Goal: Transaction & Acquisition: Subscribe to service/newsletter

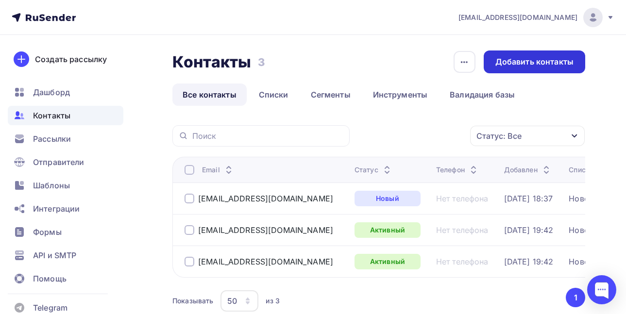
click at [529, 59] on div "Добавить контакты" at bounding box center [534, 61] width 78 height 11
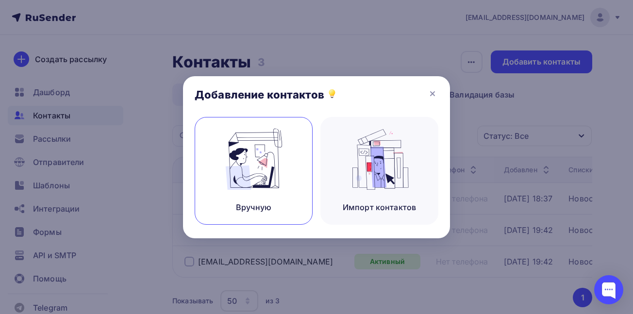
click at [269, 170] on img at bounding box center [253, 159] width 65 height 61
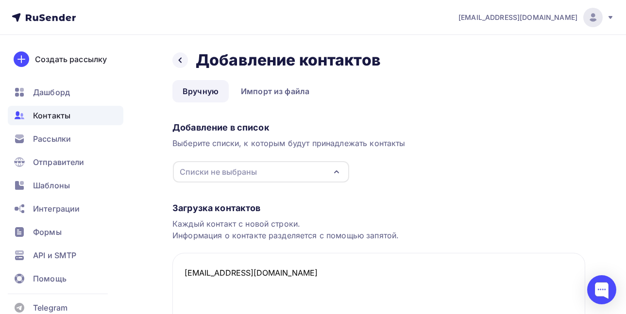
click at [305, 170] on div "Списки не выбраны" at bounding box center [261, 171] width 176 height 21
type textarea "[EMAIL_ADDRESS][DOMAIN_NAME]"
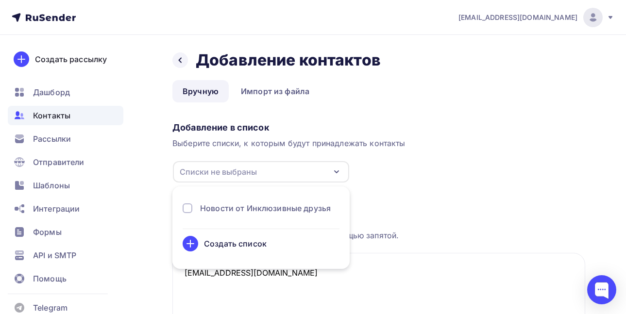
click at [247, 209] on div "Новости от Инклюзивные друзья" at bounding box center [265, 209] width 131 height 12
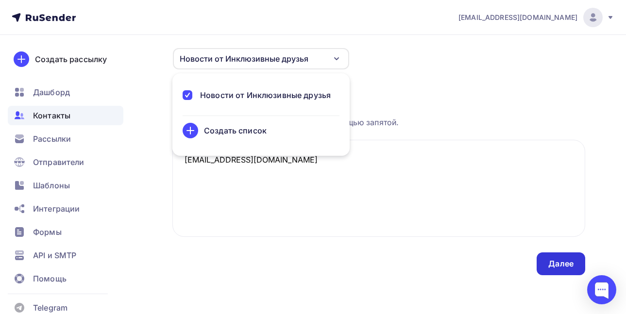
click at [563, 266] on div "Далее" at bounding box center [560, 263] width 25 height 11
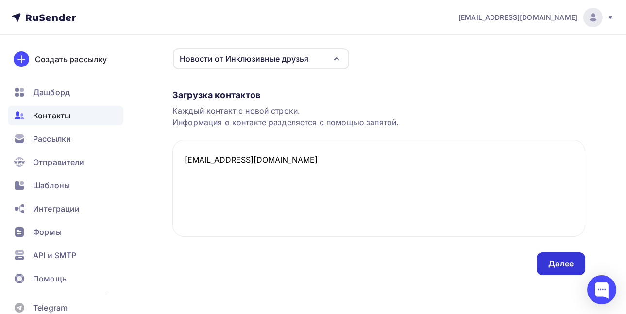
scroll to position [0, 0]
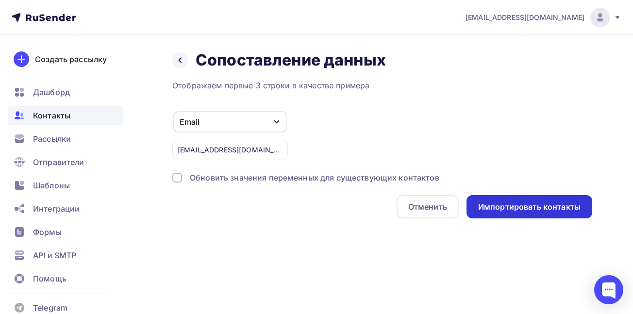
click at [504, 202] on div "Импортировать контакты" at bounding box center [529, 207] width 102 height 11
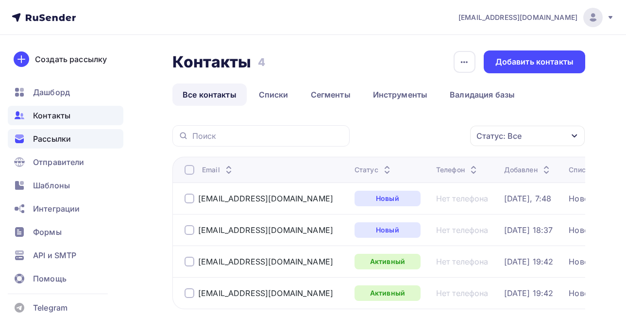
scroll to position [27, 0]
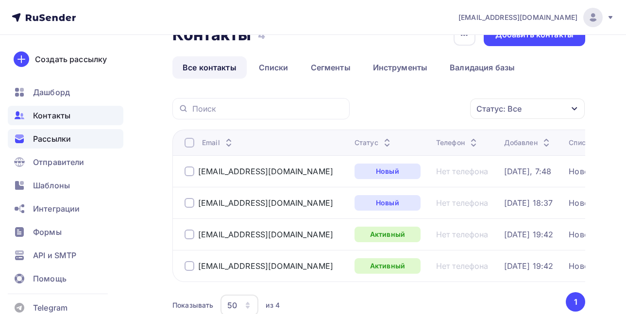
click at [67, 139] on span "Рассылки" at bounding box center [52, 139] width 38 height 12
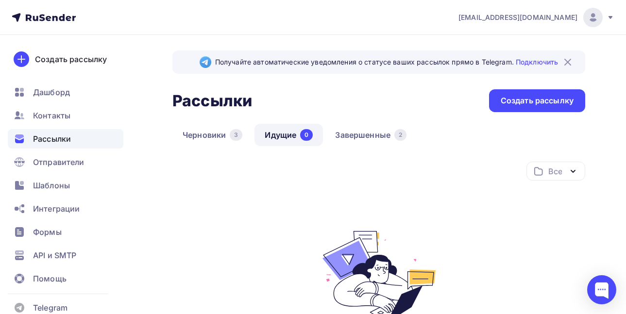
click at [569, 59] on img at bounding box center [568, 62] width 12 height 12
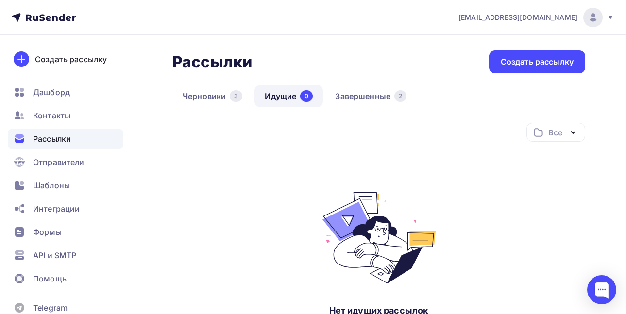
scroll to position [61, 0]
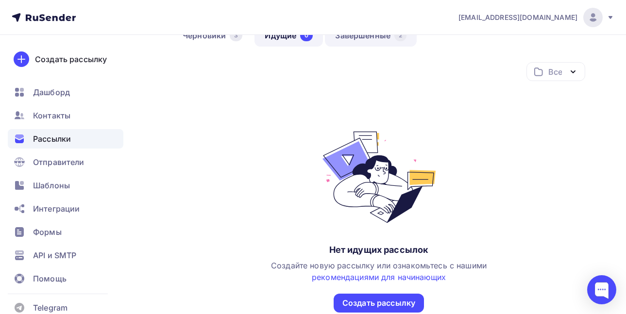
click at [359, 44] on link "Завершенные 2" at bounding box center [371, 35] width 92 height 22
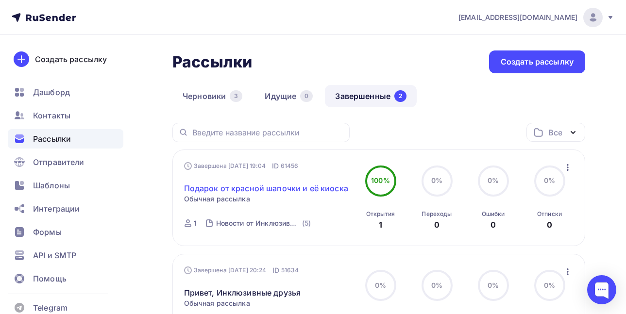
click at [294, 189] on link "Подарок от красной шапочки и её киоска" at bounding box center [266, 189] width 164 height 12
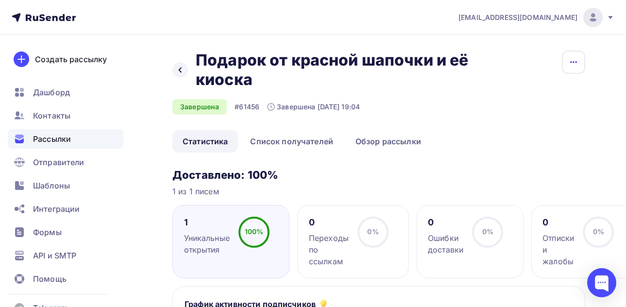
click at [562, 59] on button "button" at bounding box center [573, 62] width 23 height 23
click at [492, 90] on icon at bounding box center [496, 93] width 12 height 12
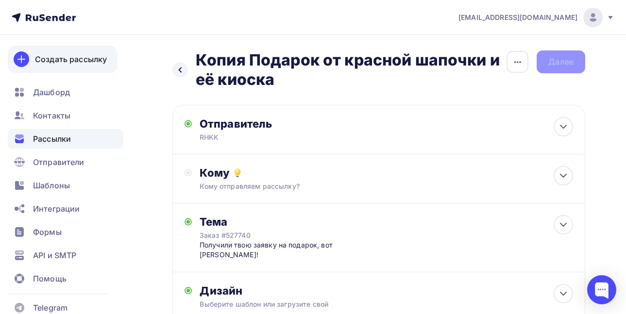
click at [80, 63] on div "Создать рассылку" at bounding box center [71, 59] width 72 height 12
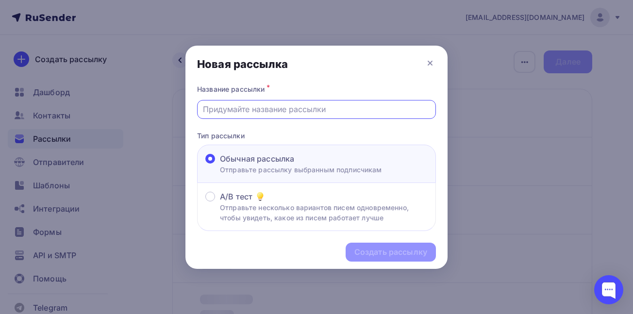
click at [251, 109] on input "text" at bounding box center [317, 109] width 228 height 12
paste input "[EMAIL_ADDRESS][DOMAIN_NAME]"
type input "[EMAIL_ADDRESS][DOMAIN_NAME]"
click at [303, 114] on input "text" at bounding box center [317, 109] width 228 height 12
type input "Подарок от красной шапочки и её киоска"
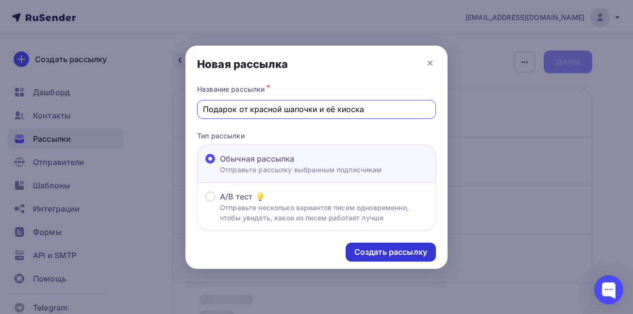
click at [396, 250] on div "Создать рассылку" at bounding box center [391, 252] width 73 height 11
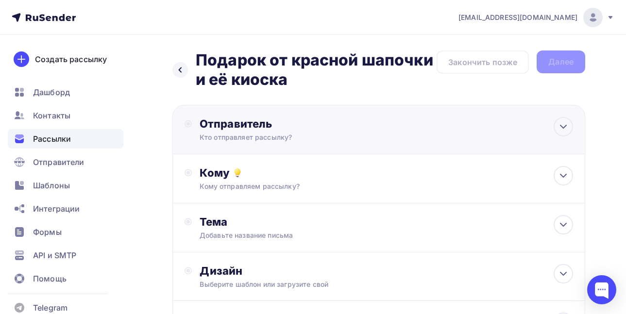
click at [370, 127] on div "Отправитель" at bounding box center [305, 124] width 210 height 14
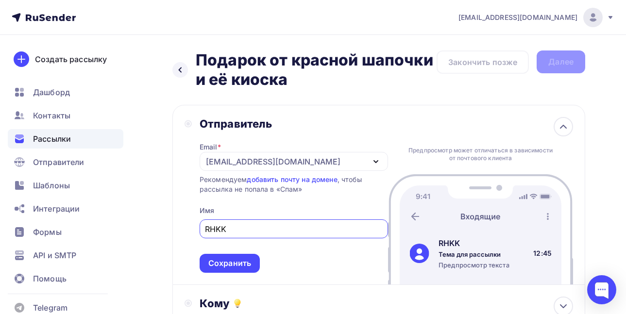
click at [277, 167] on div "[EMAIL_ADDRESS][DOMAIN_NAME]" at bounding box center [294, 161] width 188 height 19
type input "RHKK"
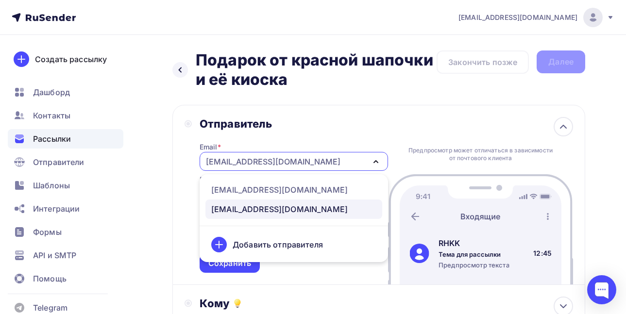
click at [274, 206] on div "[EMAIL_ADDRESS][DOMAIN_NAME]" at bounding box center [293, 209] width 165 height 12
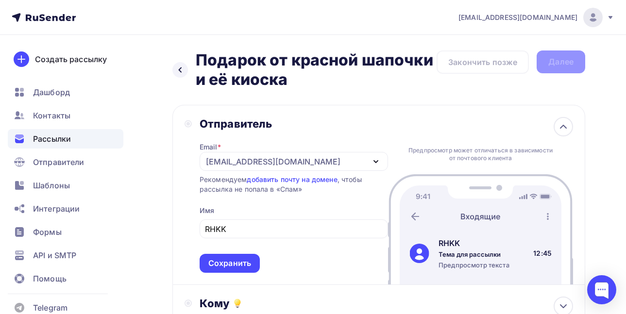
drag, startPoint x: 246, startPoint y: 150, endPoint x: 252, endPoint y: 157, distance: 9.3
click at [252, 157] on div "Email * hi@frincl.ru no-reply@frincl.ru hi@frincl.ru Добавить отправителя Реком…" at bounding box center [294, 202] width 188 height 142
click at [252, 157] on div "[EMAIL_ADDRESS][DOMAIN_NAME]" at bounding box center [294, 161] width 188 height 19
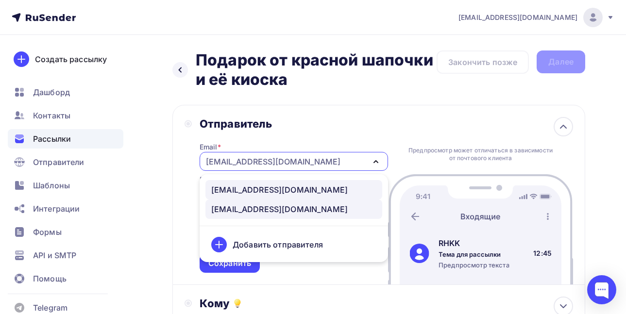
click at [246, 187] on div "no-reply@frincl.ru" at bounding box center [279, 190] width 136 height 12
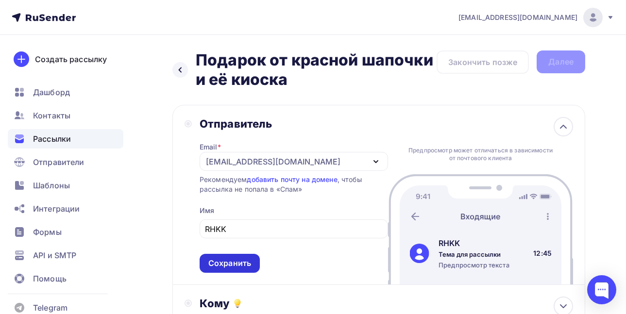
click at [230, 262] on div "Сохранить" at bounding box center [229, 263] width 43 height 11
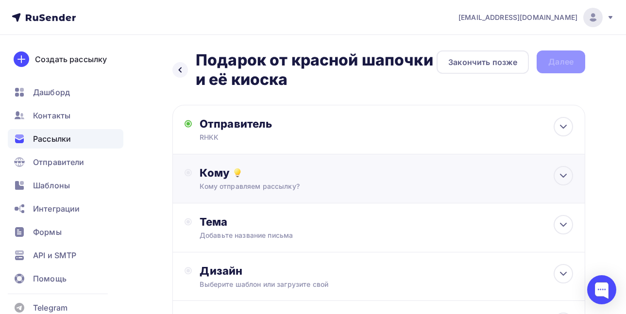
click at [228, 188] on div "Кому отправляем рассылку?" at bounding box center [368, 187] width 336 height 10
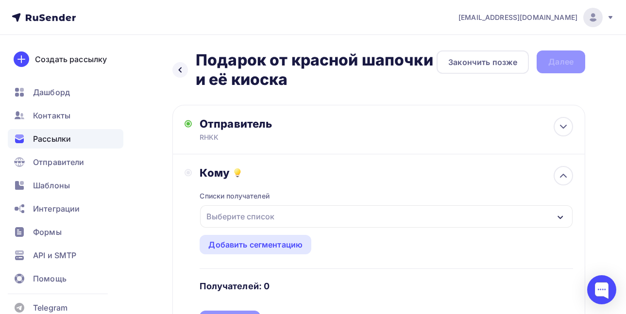
click at [256, 215] on div "Выберите список" at bounding box center [241, 216] width 76 height 17
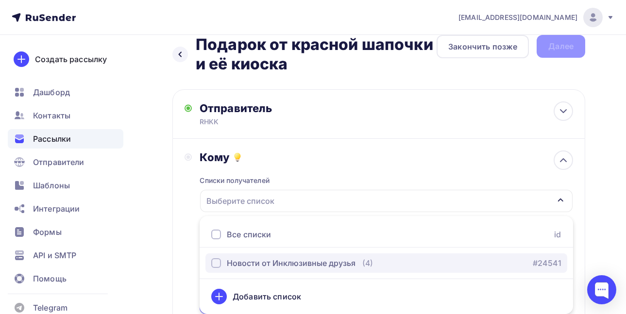
click at [256, 256] on button "Новости от Инклюзивные друзья (4) #24541" at bounding box center [386, 263] width 362 height 19
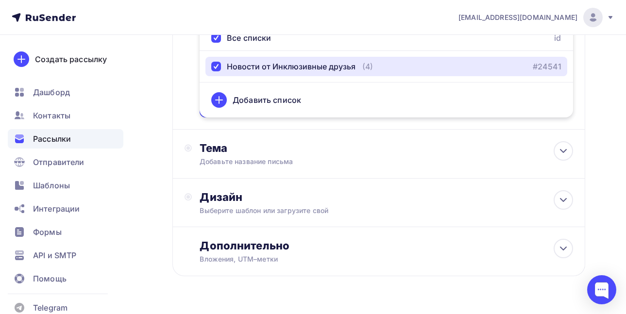
scroll to position [214, 0]
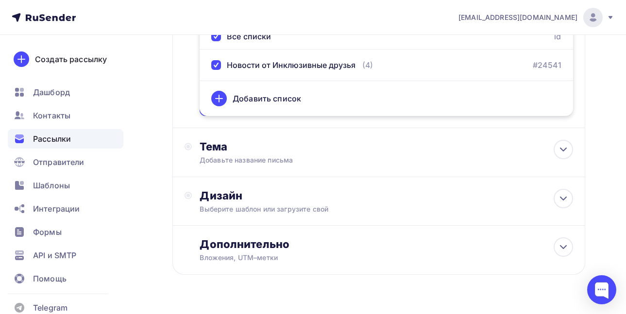
click at [153, 65] on div "Назад Подарок от красной шапочки и её киоска Подарок от красной шапочки и её ки…" at bounding box center [313, 79] width 626 height 516
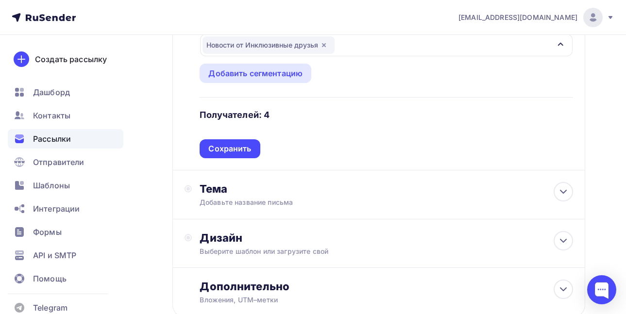
scroll to position [137, 0]
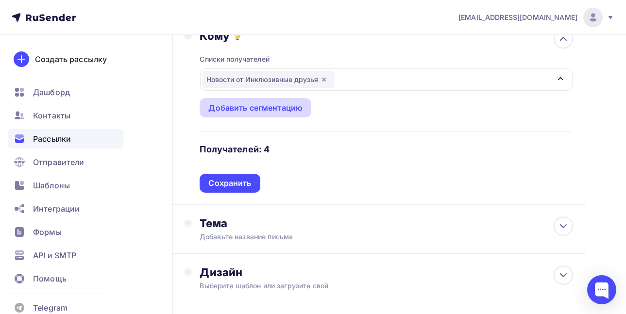
click at [273, 100] on div "Добавить сегментацию" at bounding box center [256, 107] width 112 height 19
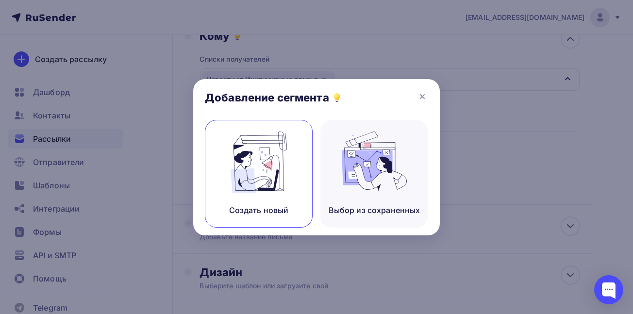
click at [286, 154] on img at bounding box center [258, 162] width 65 height 61
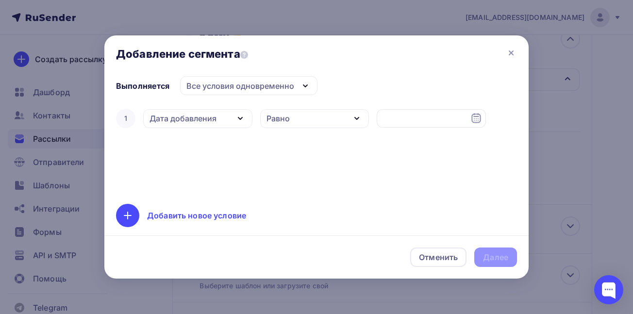
click at [223, 117] on div "Дата добавления" at bounding box center [197, 118] width 109 height 19
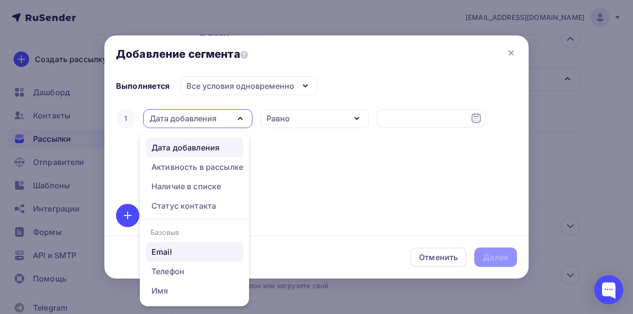
click at [179, 251] on div "Email" at bounding box center [195, 252] width 86 height 12
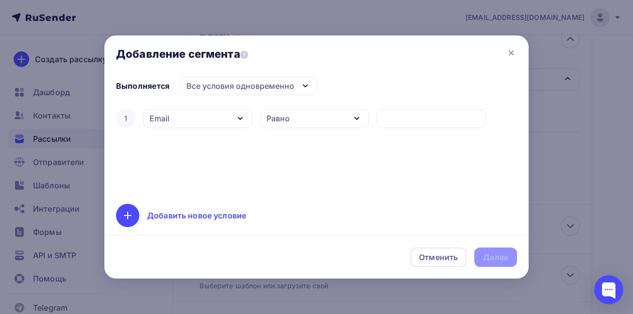
click at [320, 114] on div "Равно" at bounding box center [314, 118] width 109 height 19
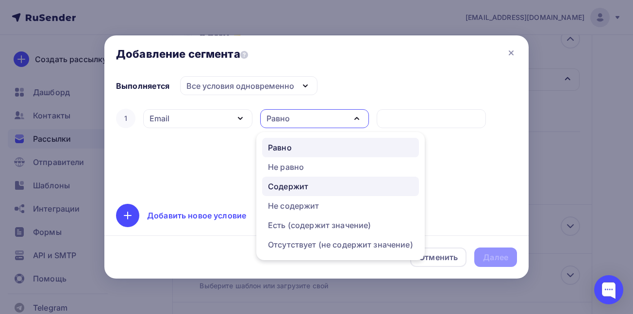
click at [300, 187] on div "Содержит" at bounding box center [288, 187] width 40 height 12
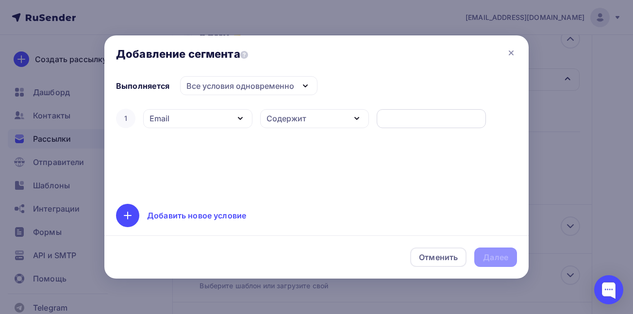
click at [405, 115] on input "text" at bounding box center [432, 119] width 98 height 12
paste input "[EMAIL_ADDRESS][DOMAIN_NAME]"
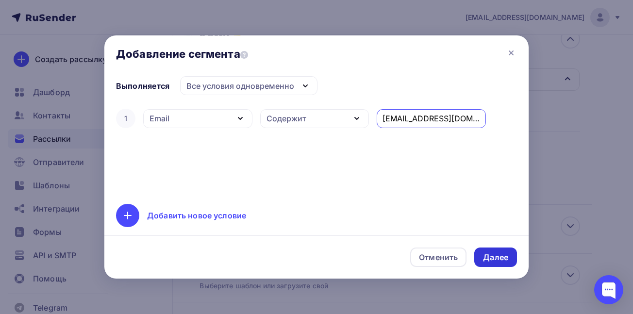
type input "[EMAIL_ADDRESS][DOMAIN_NAME]"
click at [492, 254] on div "Далее" at bounding box center [495, 257] width 25 height 11
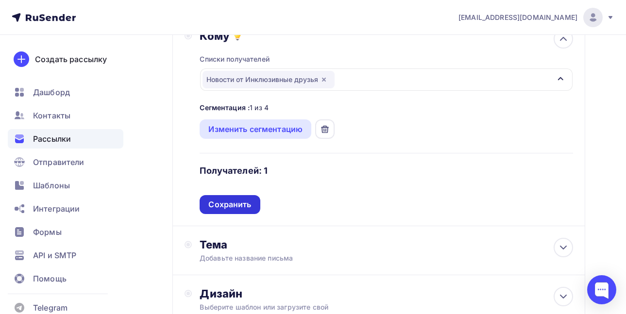
click at [225, 206] on div "Сохранить" at bounding box center [229, 204] width 43 height 11
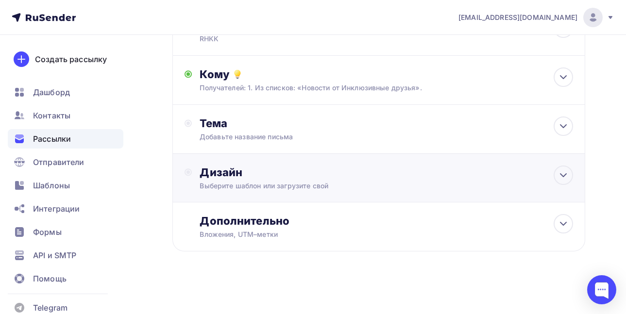
scroll to position [99, 0]
click at [549, 129] on div "Тема Добавьте название письма Тема * Рекомендуем использовать не более 150 симв…" at bounding box center [378, 129] width 413 height 49
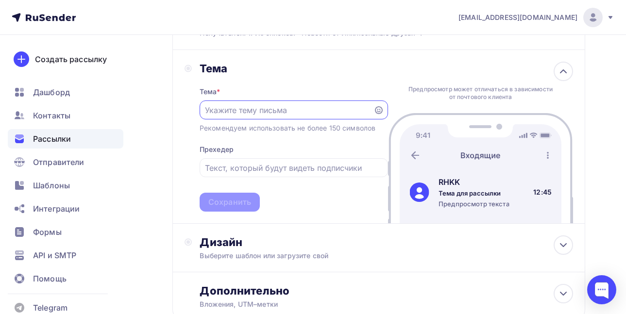
scroll to position [160, 0]
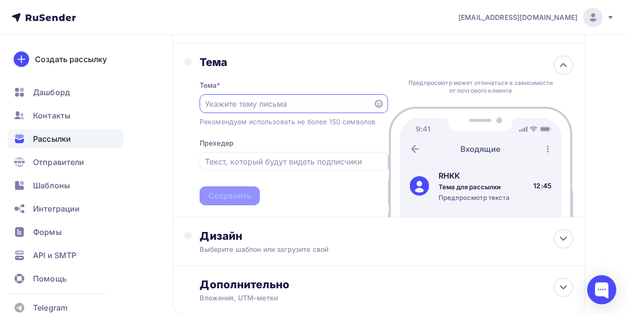
click at [337, 108] on input "text" at bounding box center [286, 104] width 163 height 12
click at [287, 106] on input "text" at bounding box center [286, 104] width 163 height 12
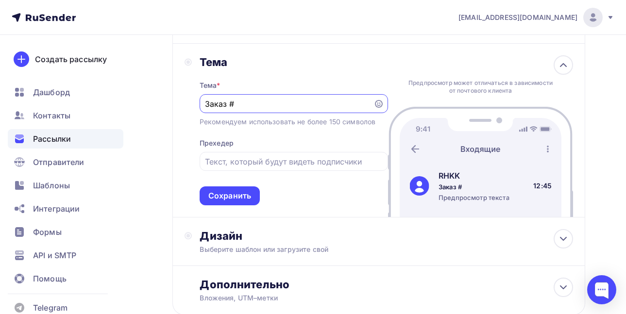
paste input "480966-14"
type input "Заказ #480966-14"
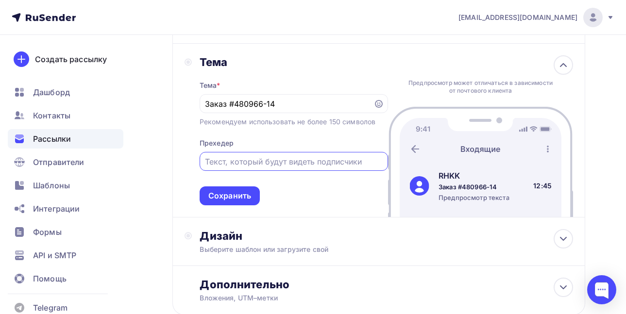
click at [251, 166] on input "text" at bounding box center [293, 162] width 177 height 12
click at [238, 194] on div "Сохранить" at bounding box center [229, 195] width 43 height 11
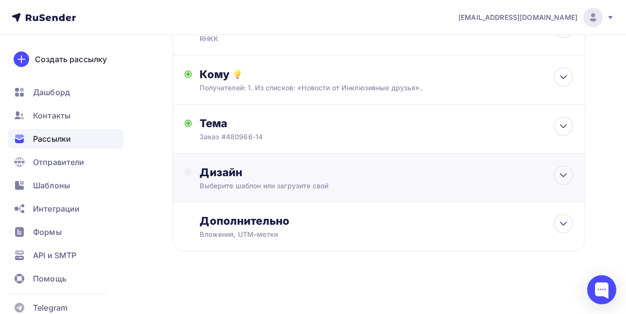
click at [263, 195] on div "Дизайн Выберите шаблон или загрузите свой" at bounding box center [379, 184] width 389 height 36
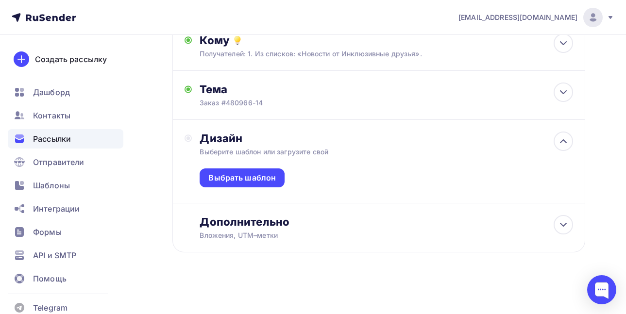
scroll to position [134, 0]
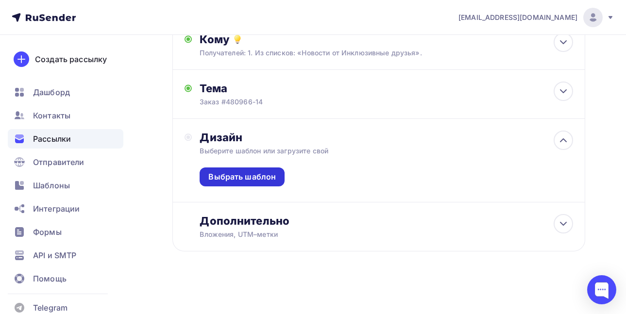
click at [268, 178] on div "Выбрать шаблон" at bounding box center [242, 176] width 68 height 11
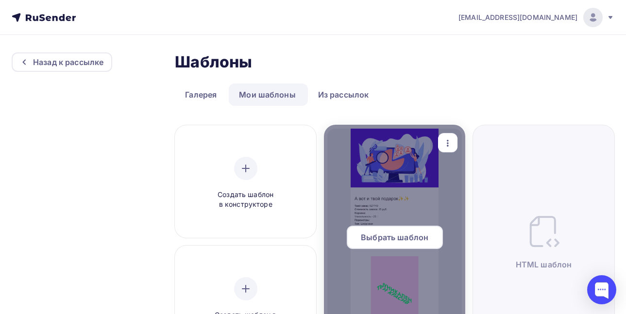
click at [393, 242] on span "Выбрать шаблон" at bounding box center [395, 238] width 68 height 12
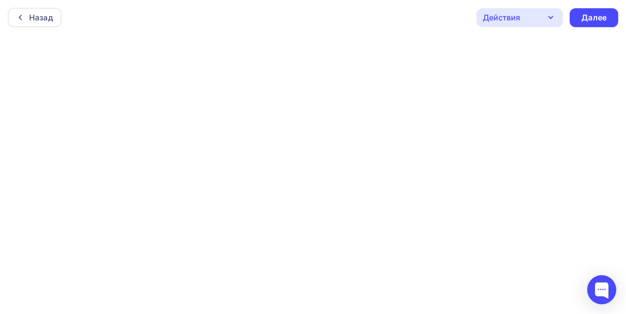
scroll to position [2, 0]
click at [600, 15] on div "Далее" at bounding box center [593, 15] width 25 height 11
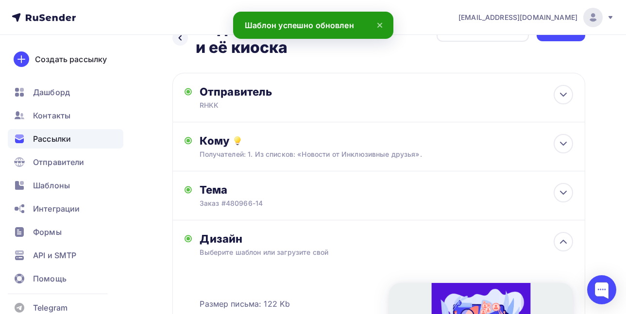
scroll to position [27, 0]
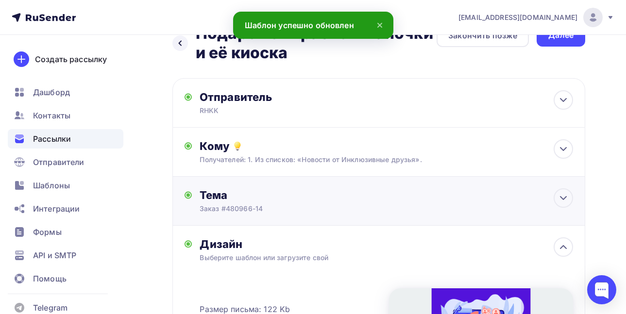
click at [365, 209] on div "Заказ #480966-14" at bounding box center [286, 209] width 173 height 10
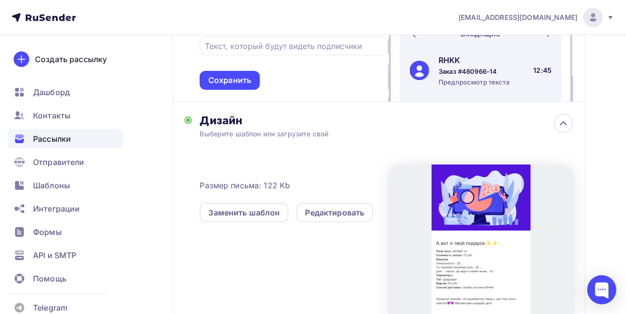
scroll to position [390, 0]
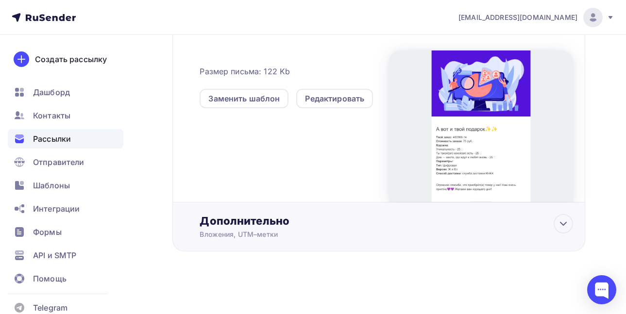
click at [475, 237] on div "Вложения, UTM–метки" at bounding box center [368, 235] width 336 height 10
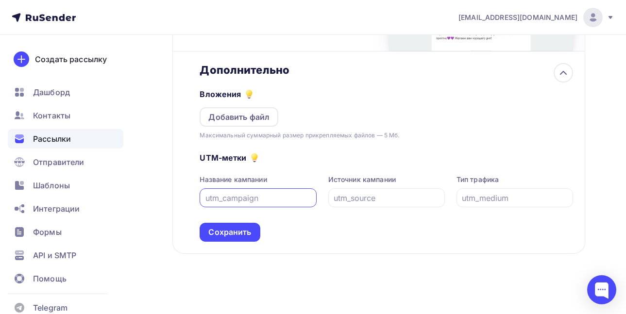
scroll to position [543, 0]
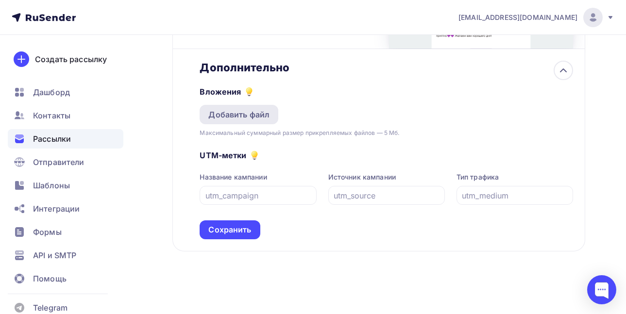
click at [246, 114] on div "Добавить файл" at bounding box center [238, 115] width 61 height 12
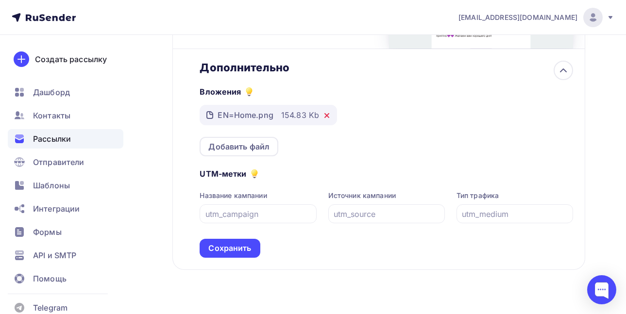
click at [326, 114] on icon at bounding box center [327, 116] width 8 height 8
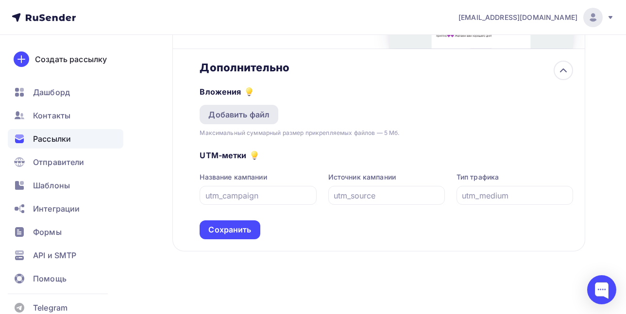
click at [242, 116] on div "Добавить файл" at bounding box center [238, 115] width 61 height 12
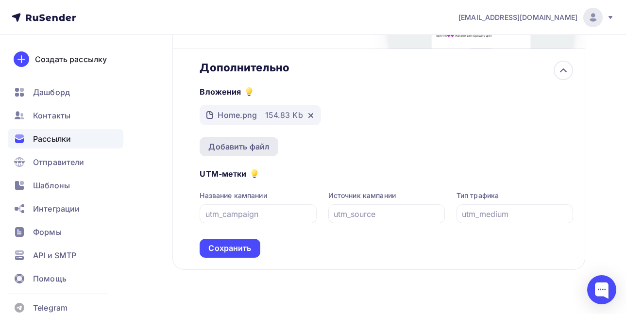
click at [237, 150] on div "Добавить файл" at bounding box center [238, 147] width 61 height 12
click at [249, 146] on div "Добавить файл" at bounding box center [238, 147] width 61 height 12
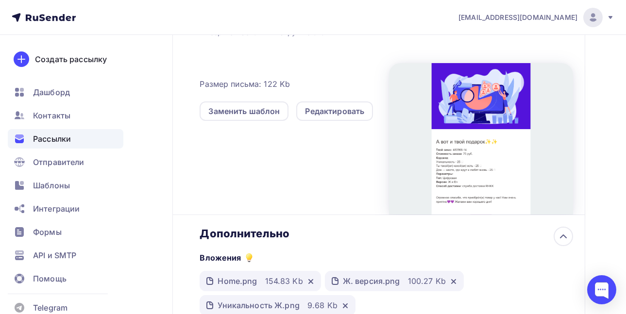
scroll to position [327, 0]
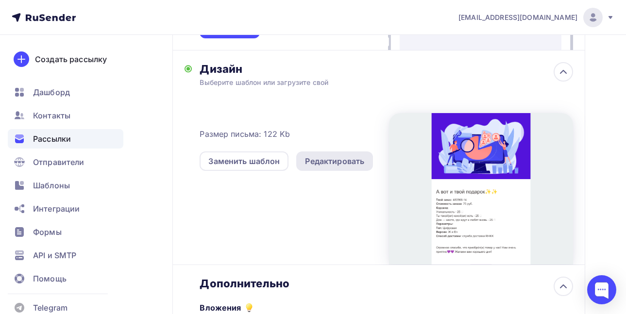
click at [334, 167] on div "Редактировать" at bounding box center [334, 161] width 59 height 12
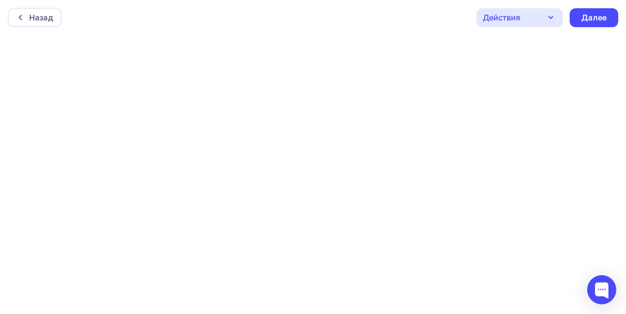
scroll to position [2, 0]
click at [591, 11] on div "Далее" at bounding box center [593, 15] width 25 height 11
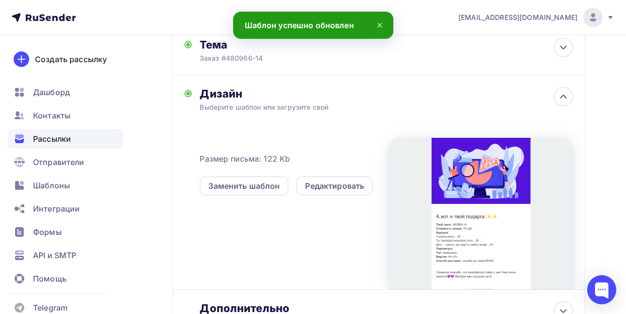
scroll to position [265, 0]
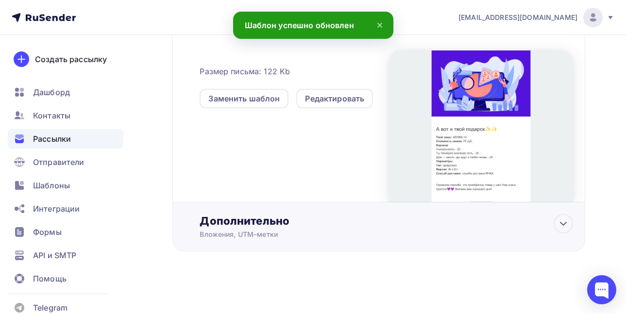
click at [557, 212] on div "Дополнительно Вложения, UTM–метки Вложения Home.png 154.83 Kb Ж. версия.png 100…" at bounding box center [378, 227] width 413 height 49
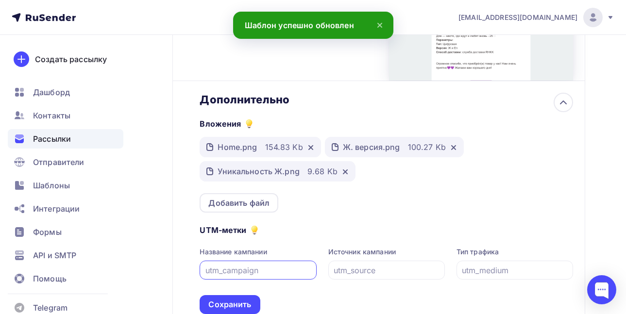
scroll to position [461, 0]
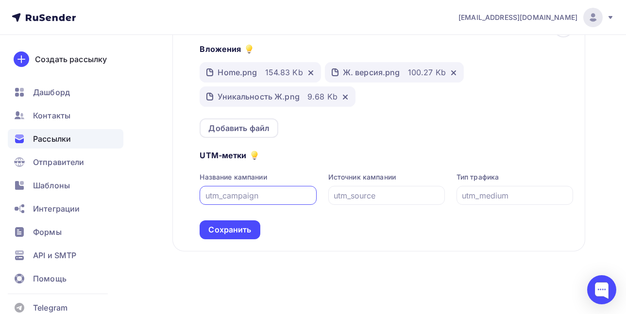
click at [256, 196] on input "text" at bounding box center [257, 196] width 105 height 12
type input "rhkk"
click at [373, 197] on input "text" at bounding box center [386, 196] width 105 height 12
drag, startPoint x: 259, startPoint y: 193, endPoint x: 190, endPoint y: 200, distance: 69.7
click at [190, 200] on div "Дополнительно Вложения Home.png 154.83 Kb Ж. версия.png 100.27 Kb Уникальность …" at bounding box center [379, 128] width 389 height 221
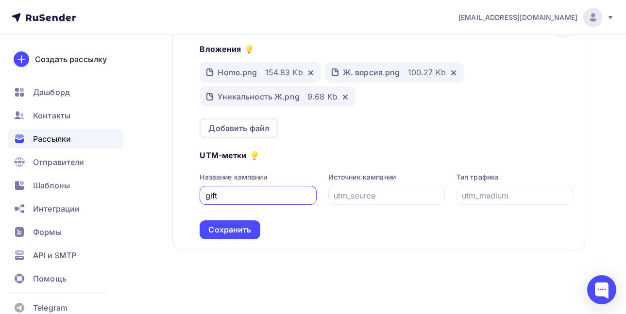
type input "gift"
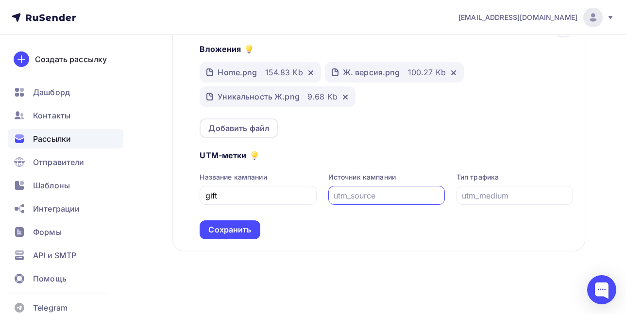
paste input "rhkk"
type input "rhkk"
click at [483, 197] on input "text" at bounding box center [514, 196] width 105 height 12
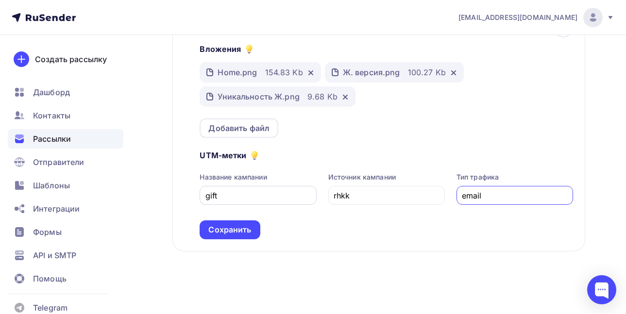
type input "email"
click at [247, 196] on input "gift" at bounding box center [257, 196] width 105 height 12
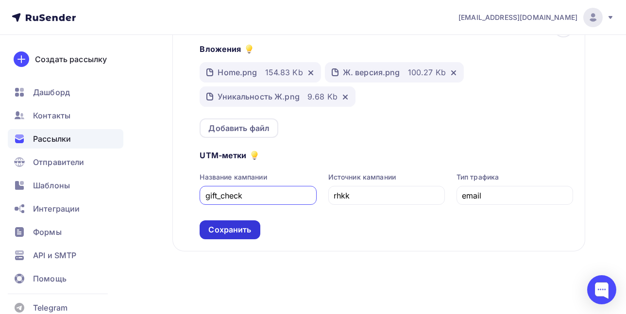
type input "gift_check"
click at [241, 230] on div "Сохранить" at bounding box center [229, 229] width 43 height 11
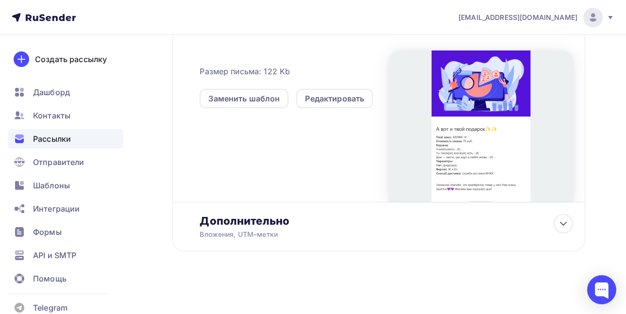
scroll to position [0, 0]
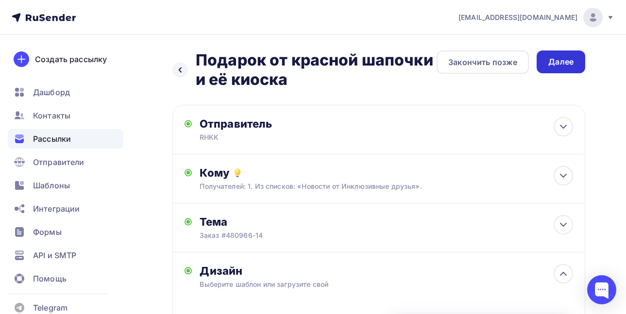
click at [548, 61] on div "Далее" at bounding box center [561, 62] width 49 height 23
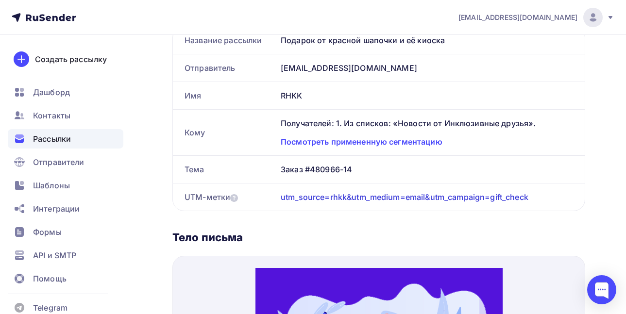
scroll to position [235, 0]
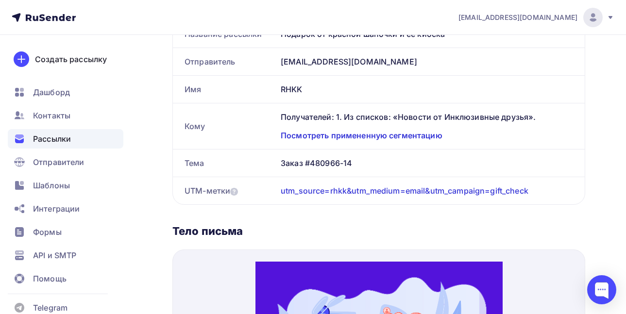
click at [393, 136] on div "Посмотреть примененную сегментацию" at bounding box center [427, 136] width 292 height 12
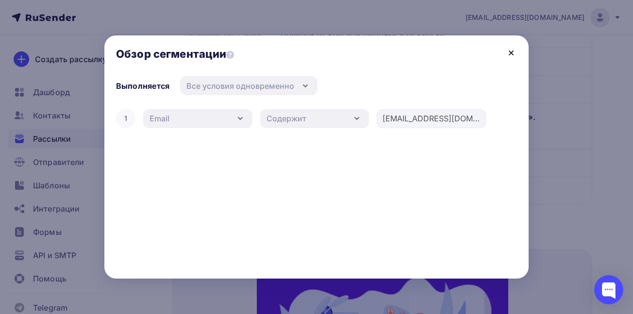
click at [506, 53] on icon at bounding box center [512, 53] width 12 height 12
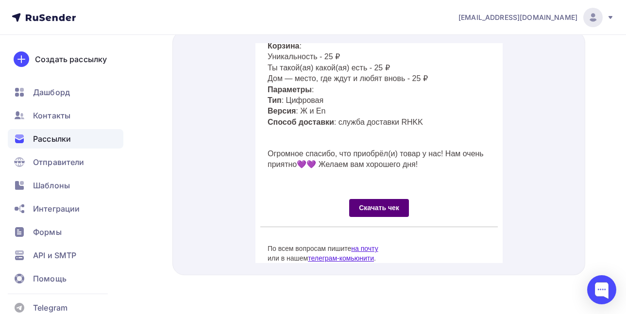
scroll to position [306, 0]
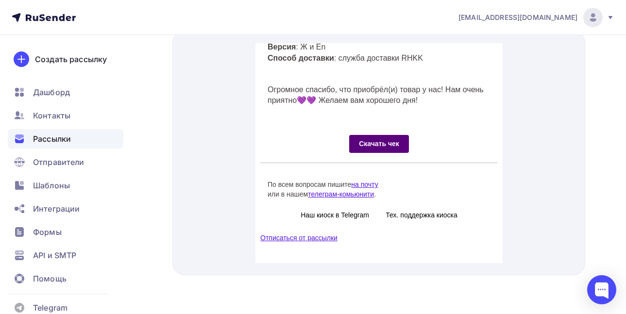
drag, startPoint x: 499, startPoint y: 112, endPoint x: 774, endPoint y: 345, distance: 360.8
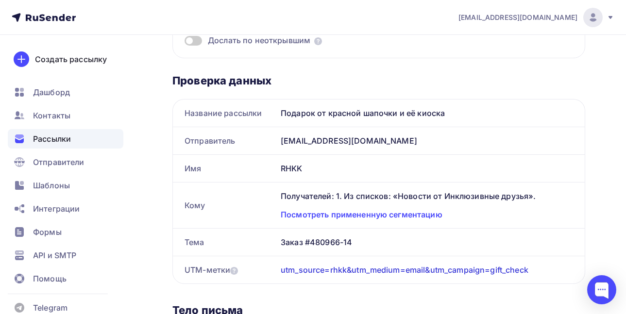
scroll to position [0, 0]
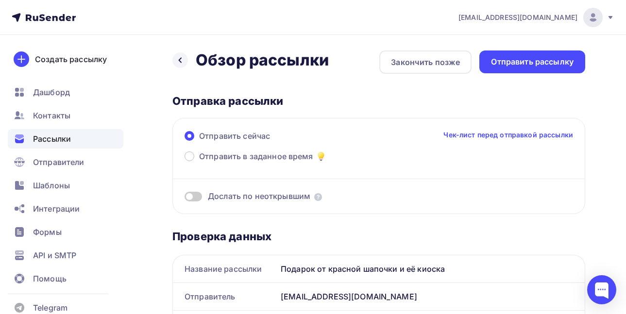
click at [282, 198] on span "Дослать по неоткрывшим" at bounding box center [259, 196] width 102 height 11
click at [194, 198] on span at bounding box center [193, 197] width 17 height 10
click at [185, 198] on input "checkbox" at bounding box center [185, 198] width 0 height 0
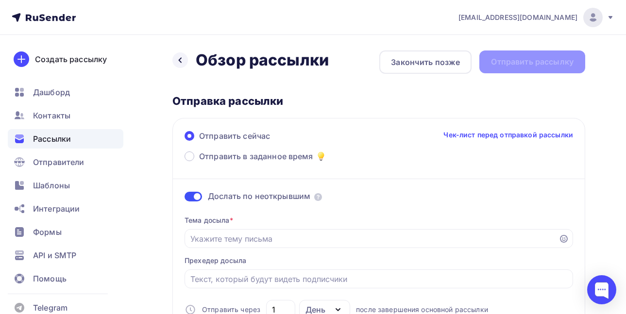
click at [192, 198] on span at bounding box center [193, 197] width 17 height 10
click at [185, 198] on input "checkbox" at bounding box center [185, 198] width 0 height 0
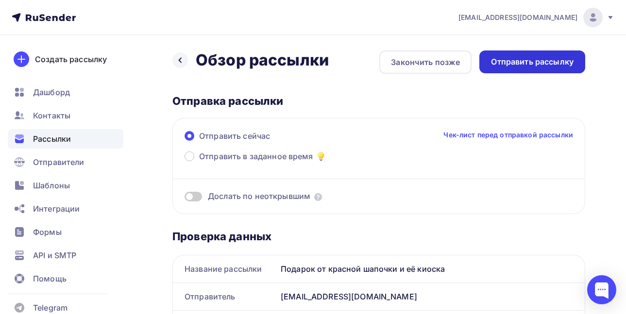
click at [505, 64] on div "Отправить рассылку" at bounding box center [532, 61] width 83 height 11
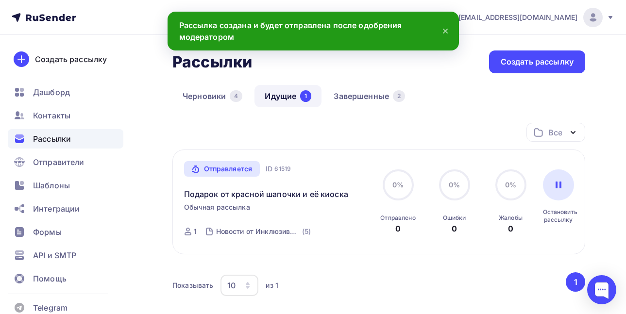
click at [442, 33] on icon at bounding box center [446, 31] width 12 height 12
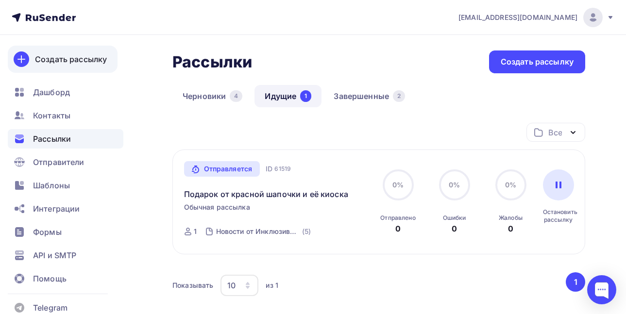
click at [74, 57] on div "Создать рассылку" at bounding box center [71, 59] width 72 height 12
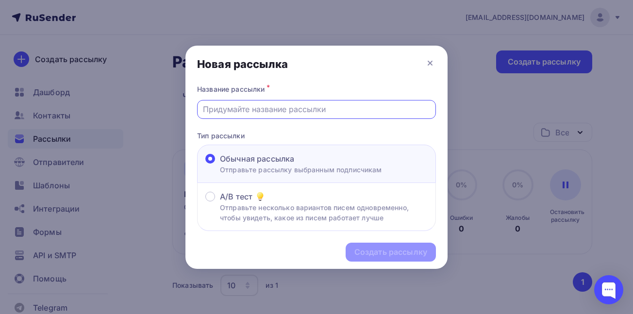
click at [251, 108] on input "text" at bounding box center [317, 109] width 228 height 12
type input "Подарок от красной шапочки и её киоска"
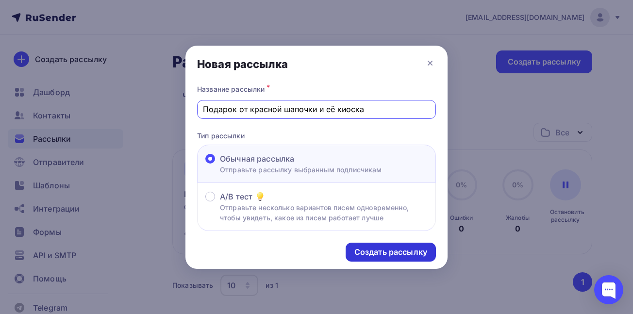
click at [393, 252] on div "Создать рассылку" at bounding box center [391, 252] width 73 height 11
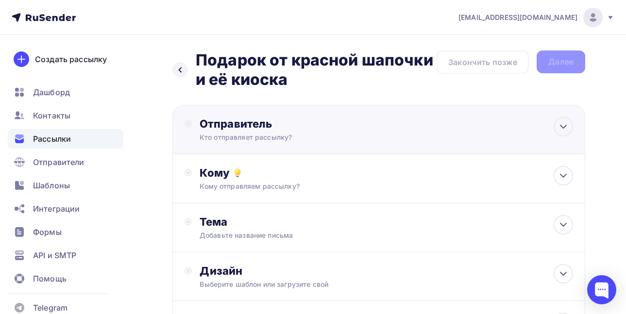
click at [286, 123] on div "Отправитель" at bounding box center [305, 124] width 210 height 14
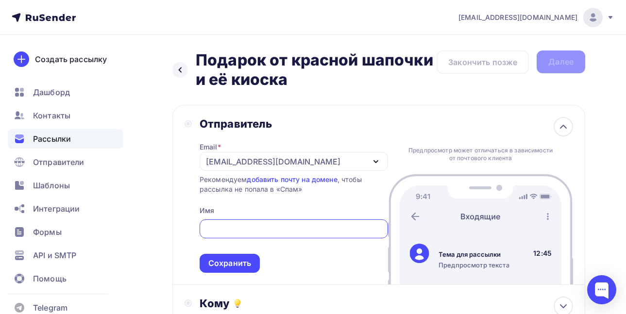
click at [264, 164] on div "[EMAIL_ADDRESS][DOMAIN_NAME]" at bounding box center [294, 161] width 188 height 19
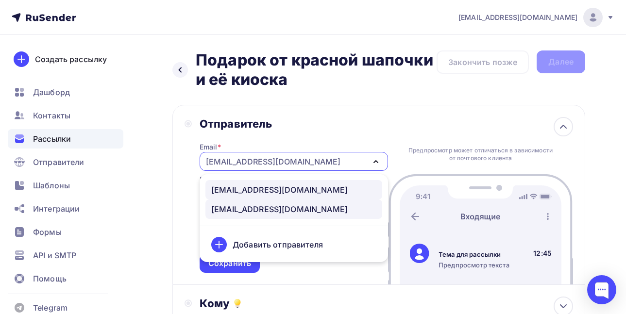
click at [262, 188] on div "no-reply@frincl.ru" at bounding box center [279, 190] width 136 height 12
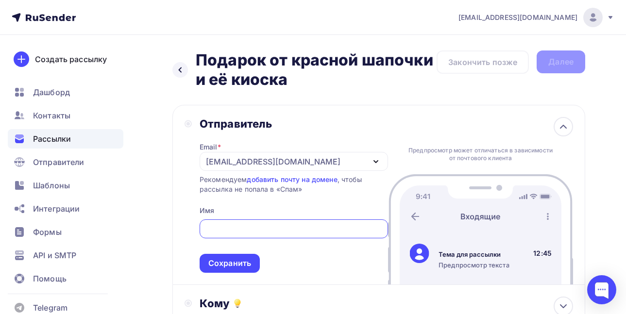
click at [252, 225] on input "text" at bounding box center [293, 229] width 177 height 12
type input "RHKK"
click at [238, 264] on div "Сохранить" at bounding box center [229, 263] width 43 height 11
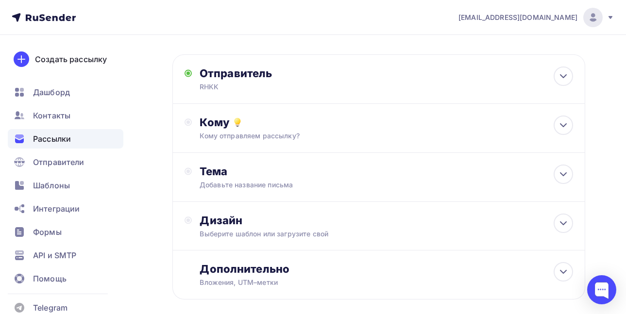
scroll to position [99, 0]
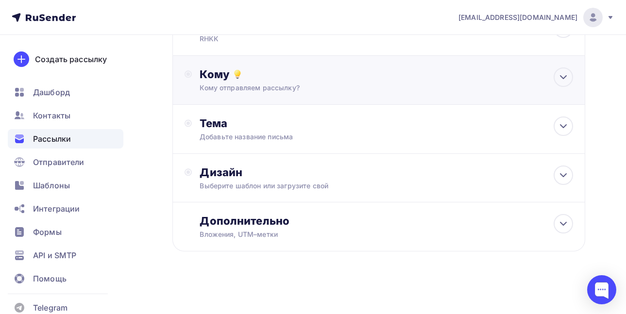
click at [542, 72] on div "Кому" at bounding box center [386, 75] width 373 height 14
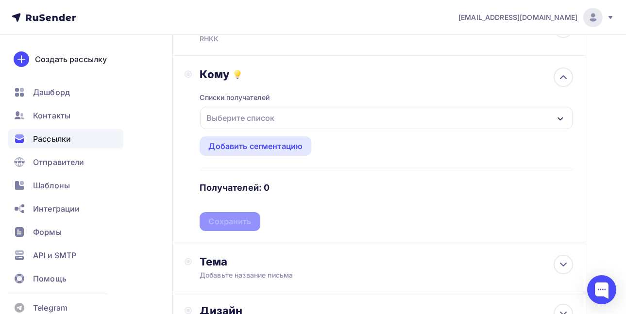
click at [337, 116] on div "Выберите список" at bounding box center [386, 118] width 373 height 22
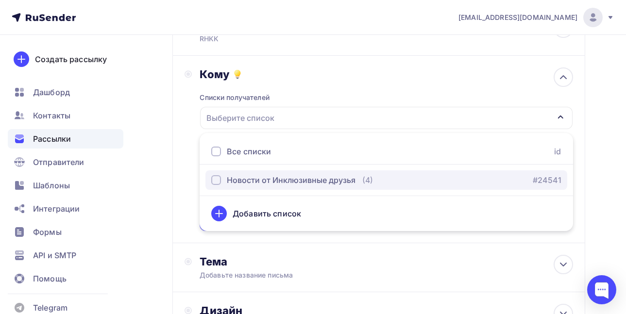
click at [237, 185] on div "Новости от Инклюзивные друзья" at bounding box center [291, 180] width 129 height 12
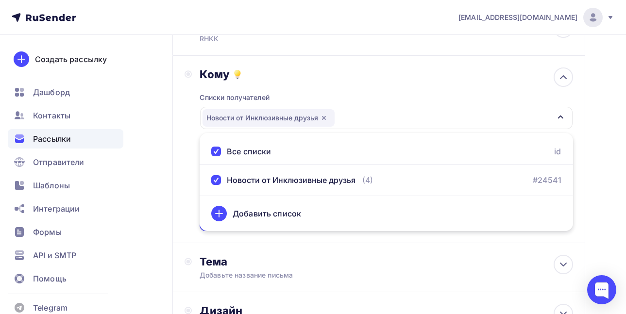
click at [177, 191] on div "Кому Списки получателей Новости от Инклюзивные друзья Все списки id Новости от …" at bounding box center [378, 149] width 413 height 187
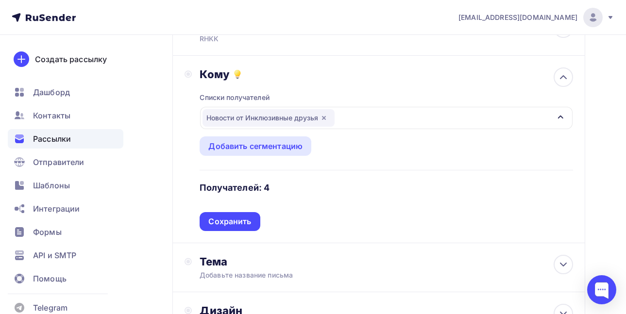
click at [223, 136] on div "Списки получателей Новости от Инклюзивные друзья Все списки id Новости от Инклю…" at bounding box center [386, 156] width 373 height 150
click at [232, 148] on div "Добавить сегментацию" at bounding box center [255, 146] width 94 height 12
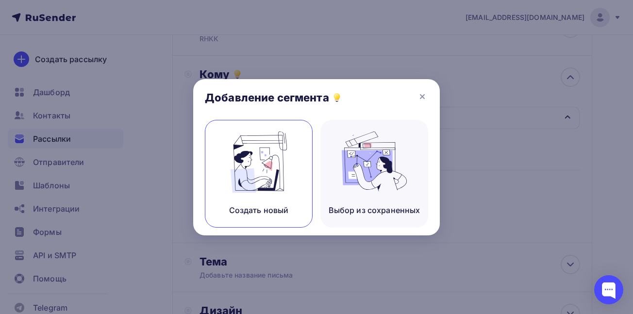
click at [305, 160] on div "Создать новый" at bounding box center [259, 174] width 108 height 108
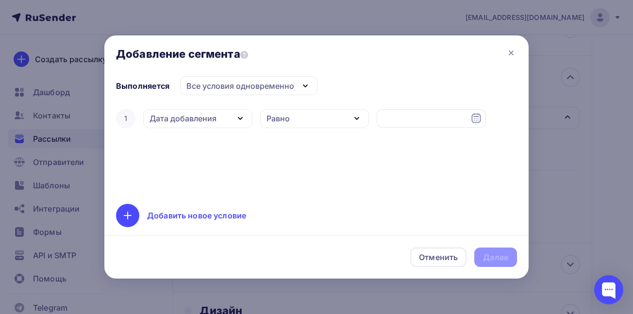
click at [216, 111] on div "Дата добавления" at bounding box center [197, 118] width 109 height 19
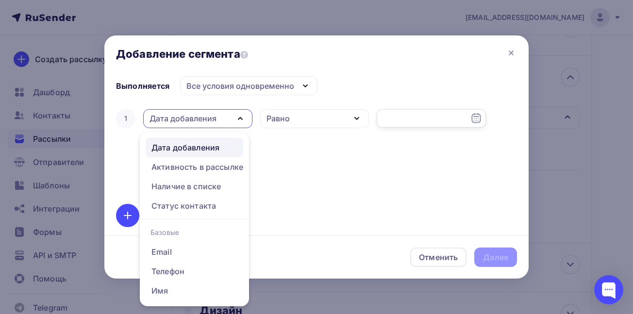
click at [419, 123] on input "text" at bounding box center [431, 118] width 109 height 18
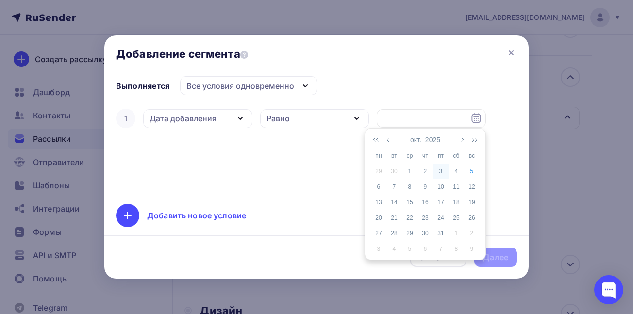
click at [439, 172] on div "3" at bounding box center [441, 171] width 16 height 9
type input "03.10.2025"
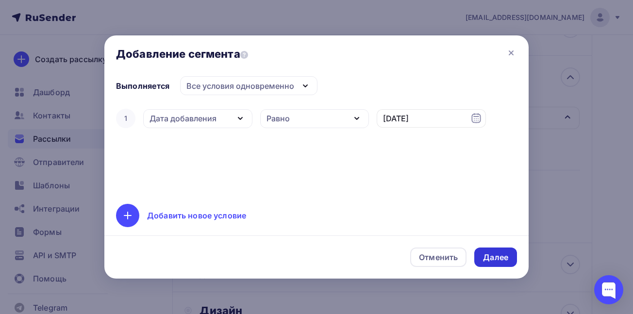
click at [482, 252] on div "Далее" at bounding box center [496, 257] width 43 height 19
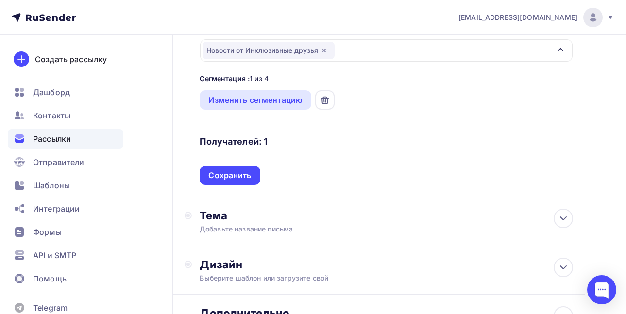
scroll to position [178, 0]
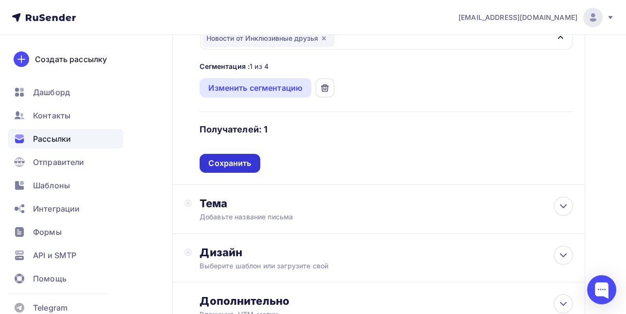
click at [244, 166] on div "Сохранить" at bounding box center [229, 163] width 43 height 11
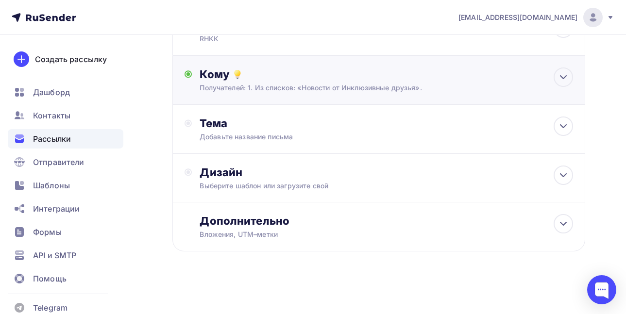
scroll to position [99, 0]
click at [230, 134] on div "Добавьте название письма" at bounding box center [286, 137] width 173 height 10
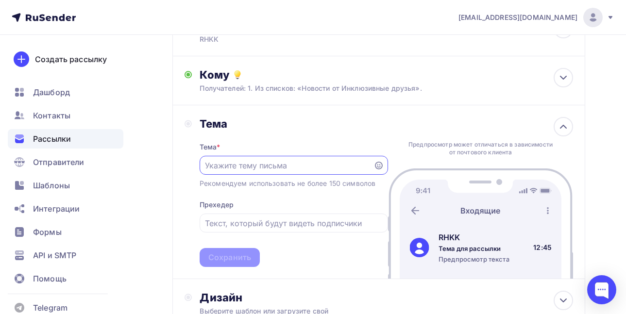
scroll to position [0, 0]
click at [240, 166] on input "text" at bounding box center [286, 166] width 163 height 12
click at [244, 163] on input "text" at bounding box center [286, 166] width 163 height 12
paste input "480966-15"
type input "Заказ #480966-15"
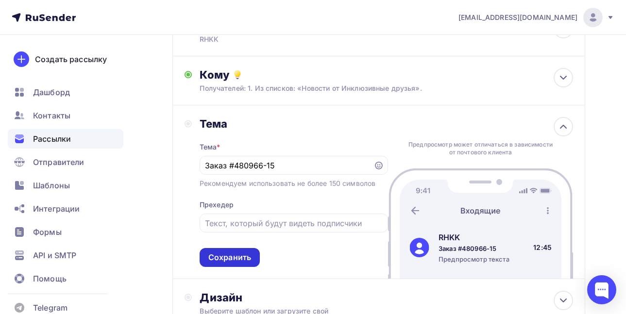
click at [234, 251] on div "Сохранить" at bounding box center [230, 257] width 60 height 19
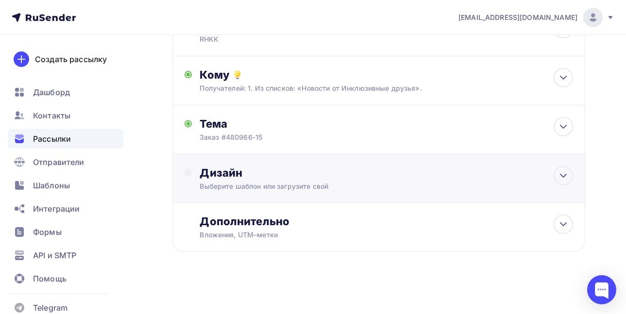
click at [242, 184] on div "Выберите шаблон или загрузите свой" at bounding box center [368, 187] width 336 height 10
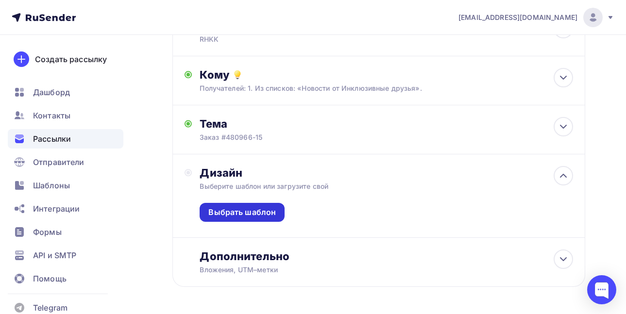
click at [237, 218] on div "Выбрать шаблон" at bounding box center [242, 212] width 85 height 19
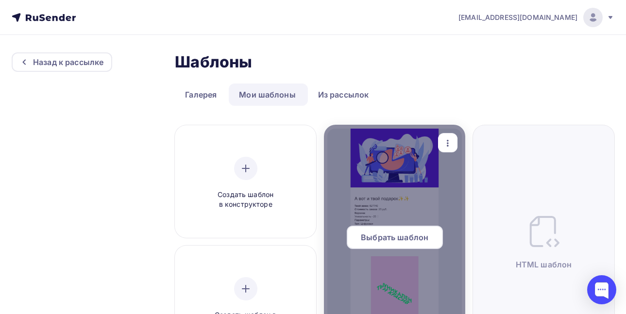
click at [386, 155] on div at bounding box center [394, 241] width 141 height 233
click at [392, 240] on span "Выбрать шаблон" at bounding box center [395, 238] width 68 height 12
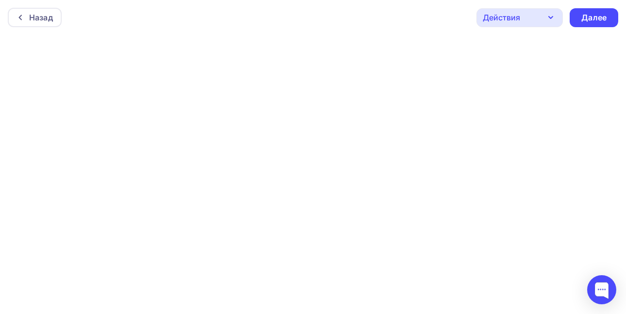
scroll to position [2, 0]
click at [593, 13] on div "Далее" at bounding box center [593, 15] width 25 height 11
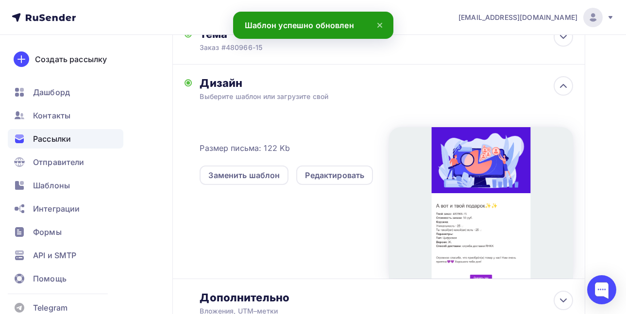
scroll to position [265, 0]
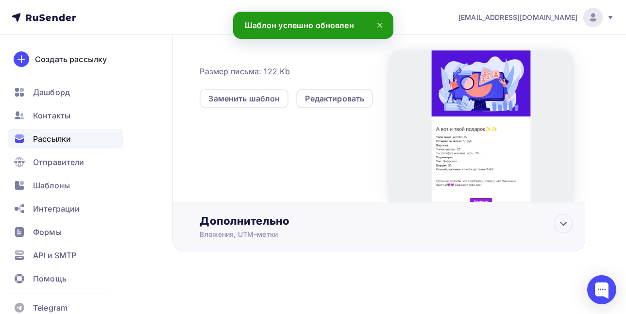
click at [269, 241] on div "Дополнительно Вложения, UTM–метки Вложения Добавить файл Максимальный суммарный…" at bounding box center [378, 227] width 413 height 49
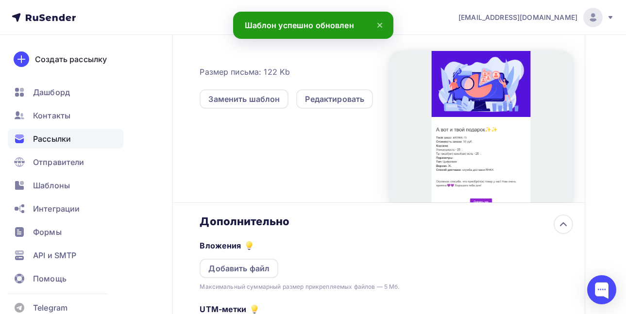
scroll to position [0, 0]
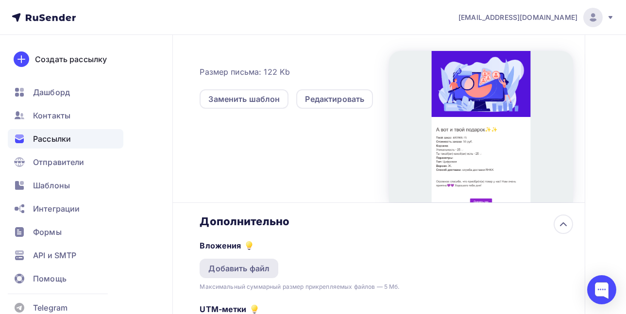
click at [251, 270] on div "Добавить файл" at bounding box center [238, 269] width 61 height 12
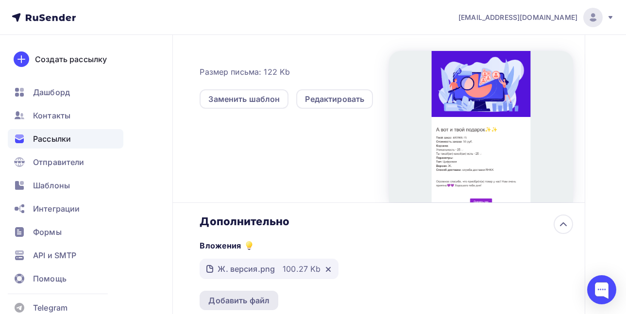
click at [240, 305] on div "Добавить файл" at bounding box center [238, 301] width 61 height 12
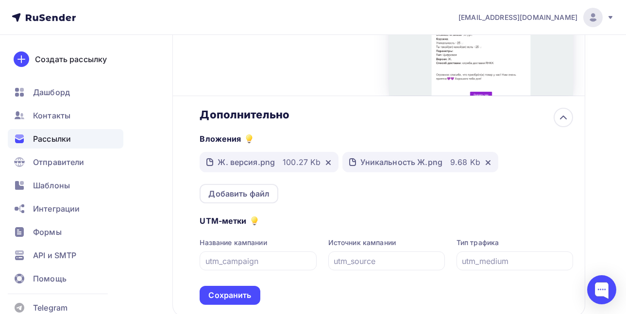
scroll to position [437, 0]
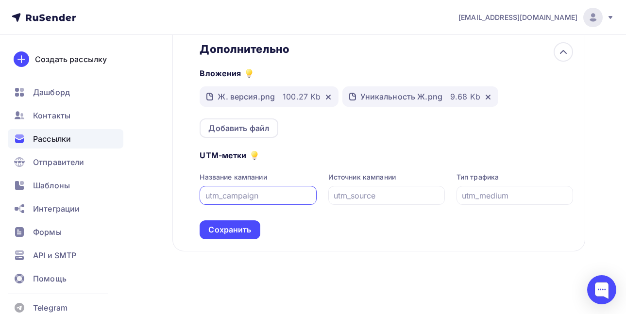
click at [255, 196] on input "text" at bounding box center [257, 196] width 105 height 12
type input "п"
type input "gift_check"
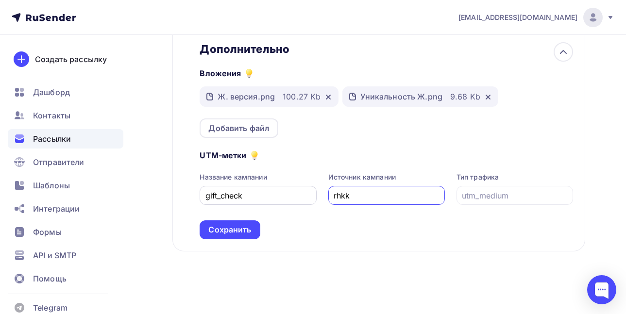
type input "rhkk"
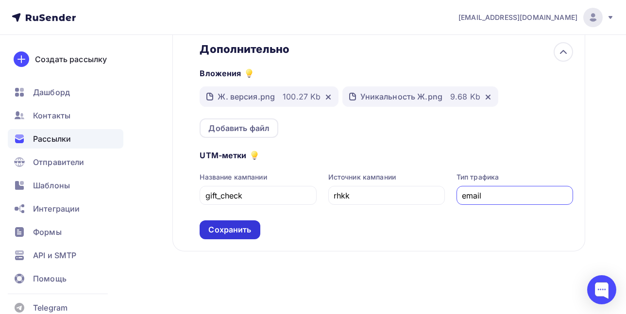
type input "email"
click at [243, 226] on div "Сохранить" at bounding box center [229, 229] width 43 height 11
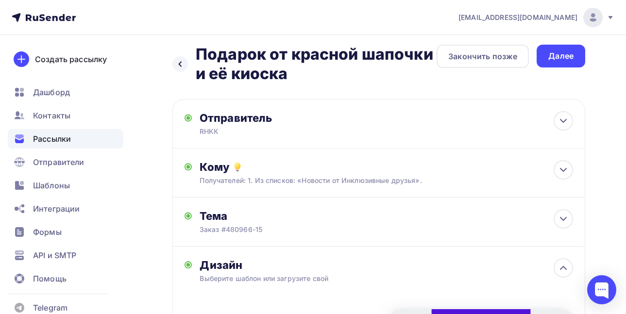
scroll to position [0, 0]
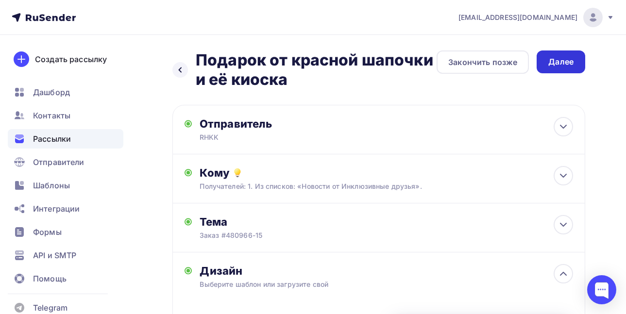
click at [561, 61] on div "Далее" at bounding box center [560, 61] width 25 height 11
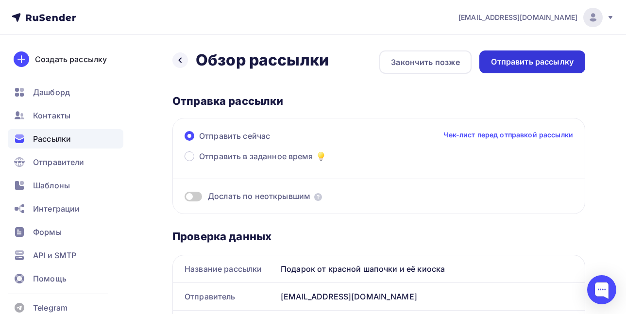
click at [526, 58] on div "Отправить рассылку" at bounding box center [532, 61] width 83 height 11
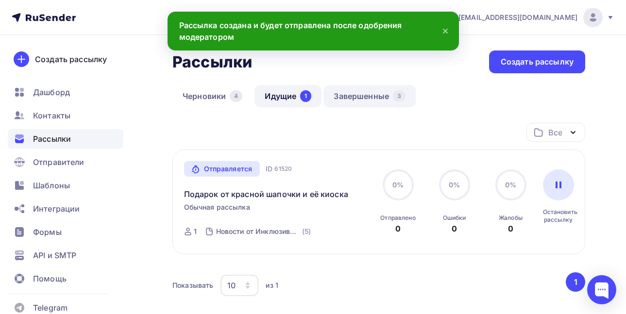
click at [381, 100] on link "Завершенные 3" at bounding box center [369, 96] width 92 height 22
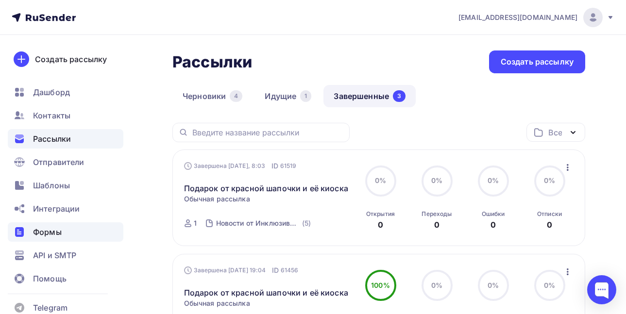
click at [39, 229] on span "Формы" at bounding box center [47, 232] width 29 height 12
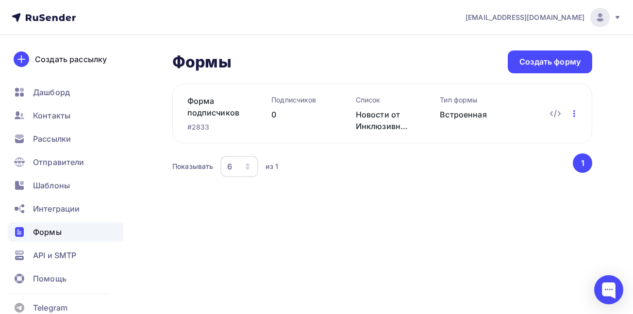
click at [572, 111] on icon "button" at bounding box center [575, 114] width 12 height 12
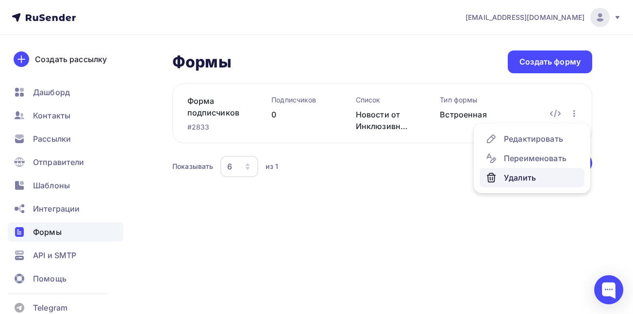
click at [523, 185] on link "Удалить" at bounding box center [532, 177] width 105 height 19
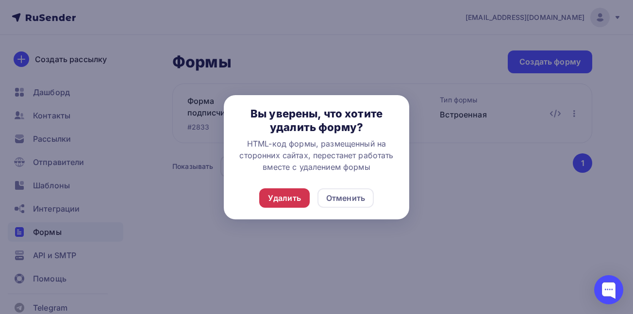
click at [295, 200] on div "Удалить" at bounding box center [284, 198] width 33 height 12
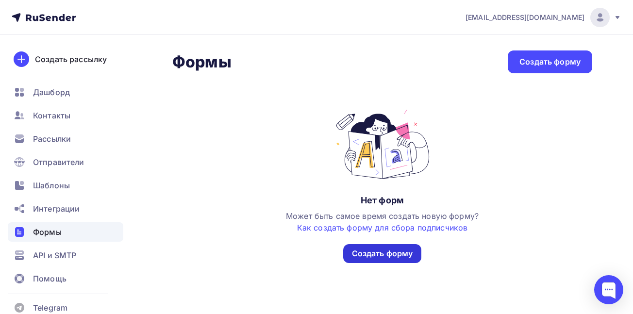
click at [376, 253] on div "Создать форму" at bounding box center [382, 253] width 61 height 11
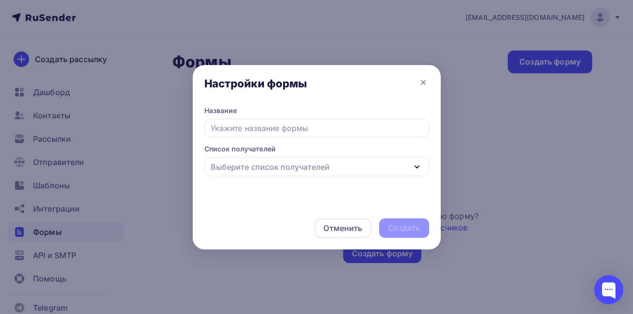
click at [295, 125] on input "text" at bounding box center [316, 128] width 225 height 18
type input "Форма подписчиков"
click at [315, 167] on div "Выберите список получателей" at bounding box center [270, 167] width 119 height 12
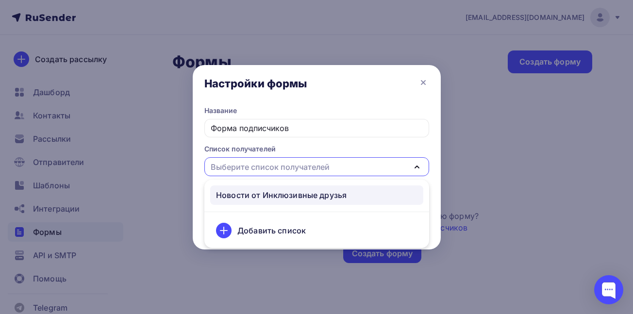
click at [297, 199] on div "Новости от Инклюзивные друзья" at bounding box center [281, 195] width 131 height 12
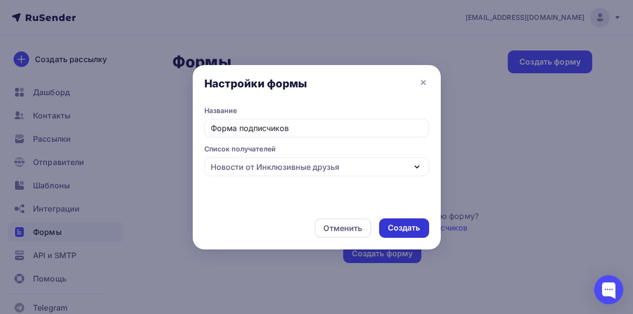
click at [409, 233] on div "Создать" at bounding box center [404, 227] width 33 height 11
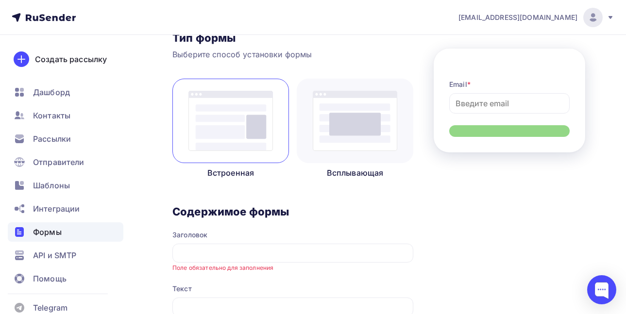
scroll to position [120, 0]
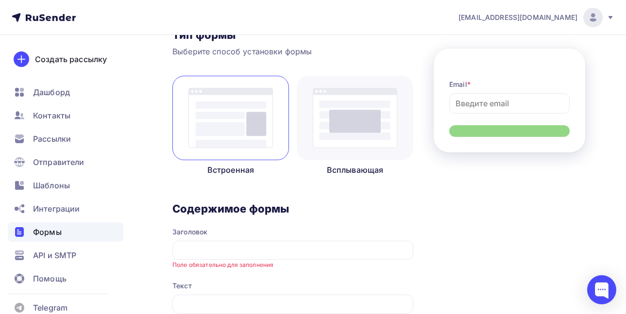
click at [364, 153] on div at bounding box center [355, 118] width 117 height 85
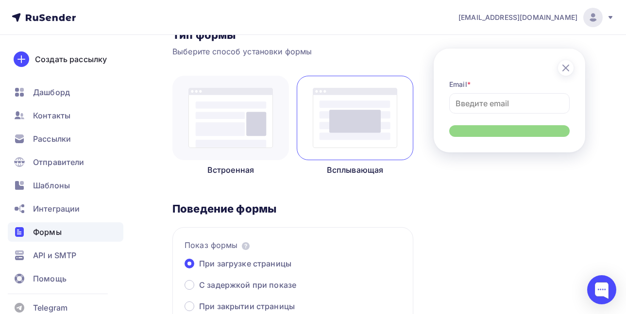
click at [238, 130] on img at bounding box center [230, 118] width 85 height 60
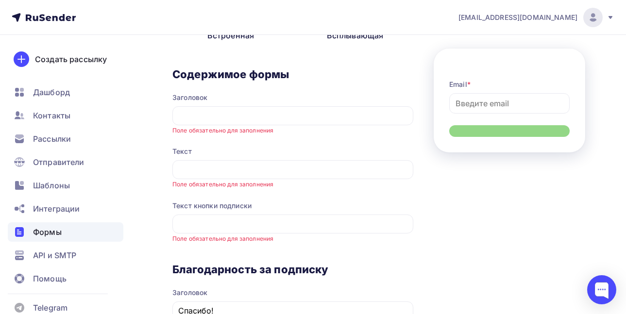
scroll to position [265, 0]
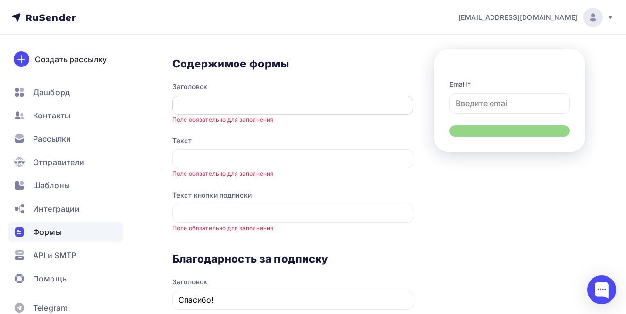
click at [303, 111] on div at bounding box center [292, 105] width 241 height 19
click at [289, 108] on input "text" at bounding box center [293, 106] width 230 height 12
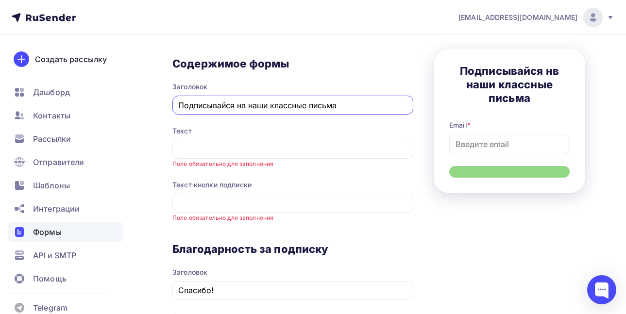
type input "Подписывайся нв наши классные письма"
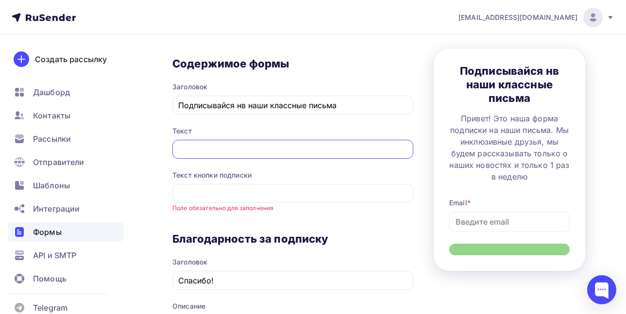
scroll to position [0, 356]
click at [354, 151] on input "Привет! Это наша форма подписки на наши письма. Мы инклюзивные друзья, мы будем…" at bounding box center [293, 150] width 230 height 12
click at [377, 151] on input "Привет! Это наша форма подписки на наши письма. Мы инклюзивные друзья, мы будем…" at bounding box center [293, 150] width 230 height 12
click at [390, 153] on input "Привет! Это наша форма подписки на наши письма. Мы инклюзивные друзья, мы будем…" at bounding box center [293, 150] width 230 height 12
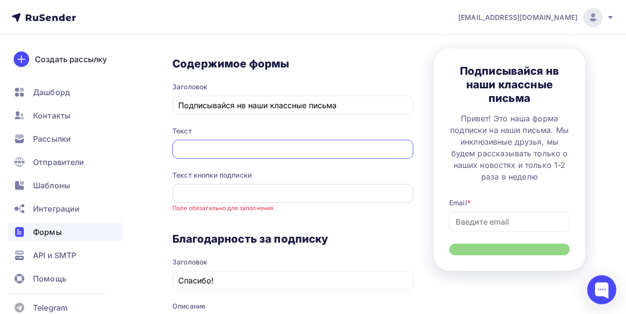
type input "Привет! Это наша форма подписки на наши письма. Мы инклюзивные друзья, мы будем…"
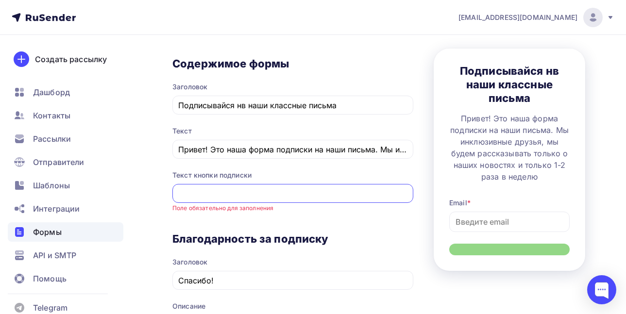
click at [280, 189] on input "text" at bounding box center [293, 194] width 230 height 12
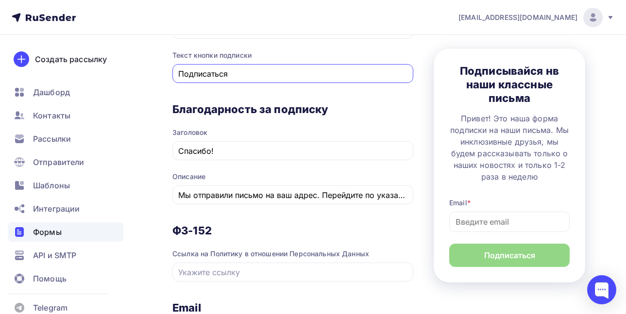
scroll to position [398, 0]
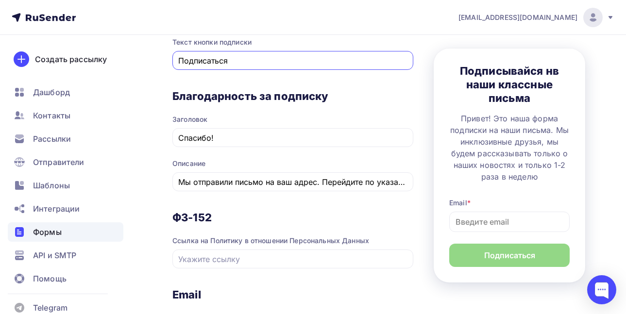
type input "Подписаться"
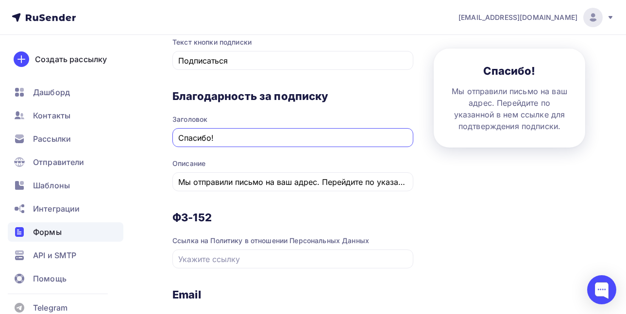
drag, startPoint x: 272, startPoint y: 141, endPoint x: 154, endPoint y: 150, distance: 118.4
click at [154, 150] on div "Назад Форма подписчиков Форма подписчиков Список: Новости от Инклюзивные друзья…" at bounding box center [313, 71] width 626 height 868
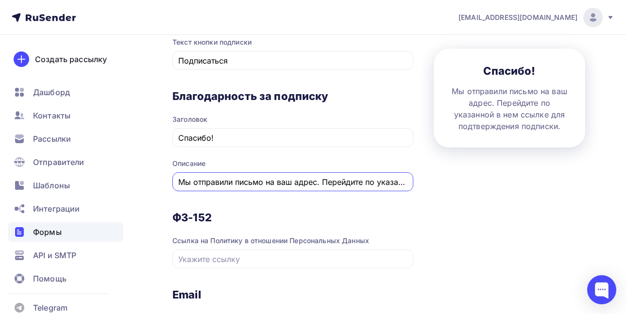
click at [264, 186] on input "Мы отправили письмо на ваш адрес. Перейдите по указанной в нем ссылке для подтв…" at bounding box center [293, 182] width 230 height 12
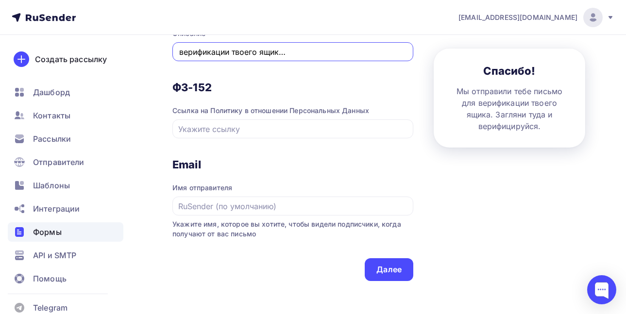
scroll to position [589, 0]
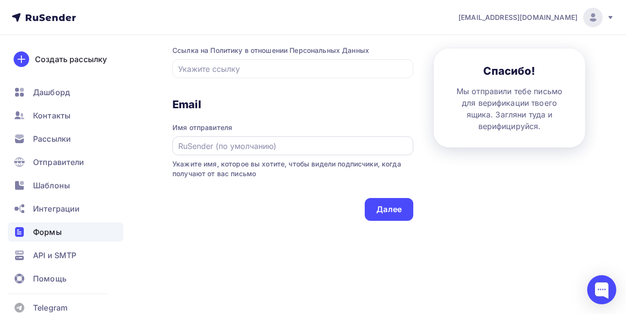
type input "Мы отправили тебе письмо для верификации твоего ящика. Загляни туда и верифицир…"
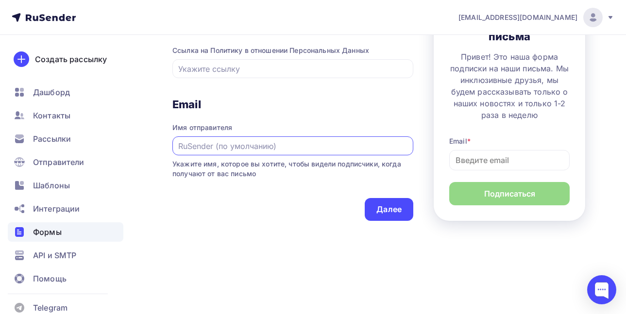
click at [275, 148] on input "text" at bounding box center [293, 146] width 230 height 12
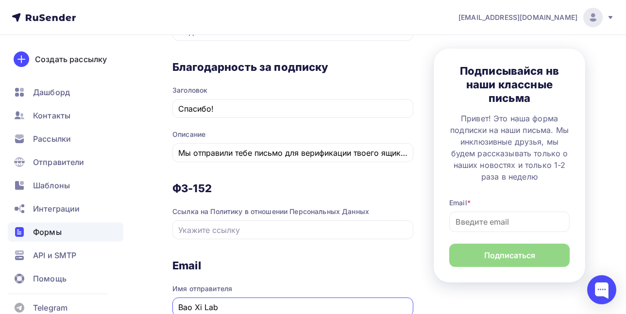
scroll to position [424, 0]
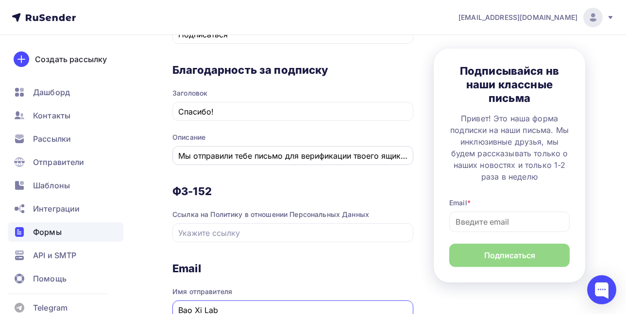
type input "Bao Xi Lab"
click at [389, 162] on div "Мы отправили тебе письмо для верификации твоего ящика. Загляни туда и верифицир…" at bounding box center [292, 155] width 241 height 19
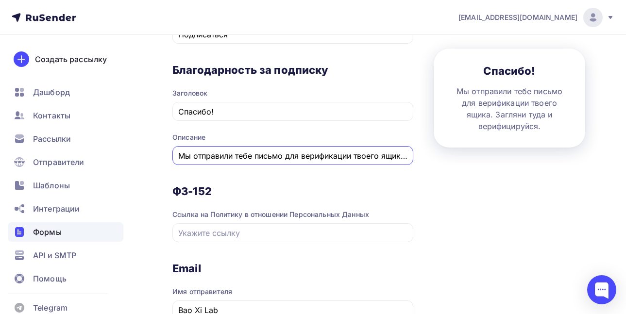
click at [377, 159] on input "Мы отправили тебе письмо для верификации твоего ящика. Загляни туда и верифицир…" at bounding box center [293, 156] width 230 height 12
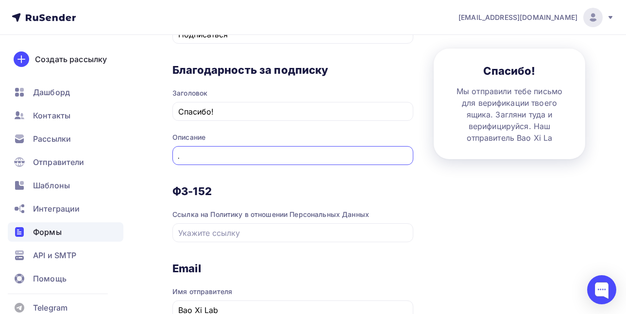
scroll to position [0, 233]
type input "Мы отправили тебе письмо для верификации твоего ящика. Загляни туда и верифицир…"
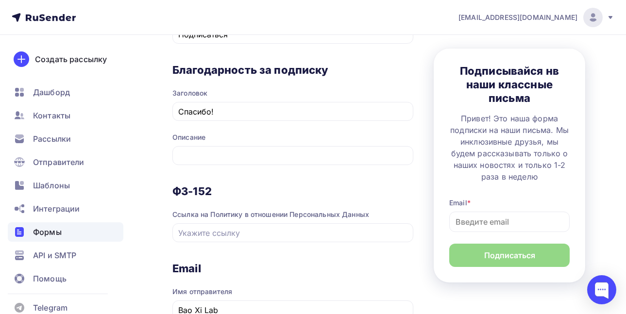
click at [448, 226] on div "1 Контент 2 Поля формы 3 Дизайн Тип формы Выберите способ установки формы Встро…" at bounding box center [378, 44] width 413 height 735
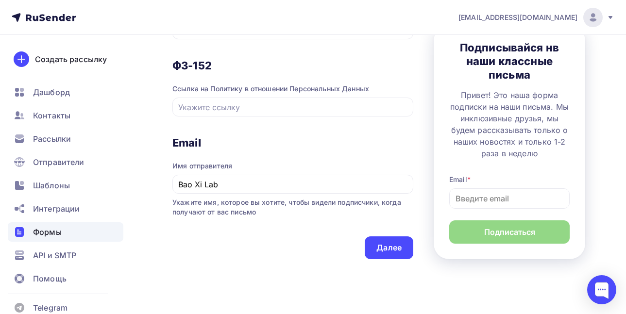
scroll to position [589, 0]
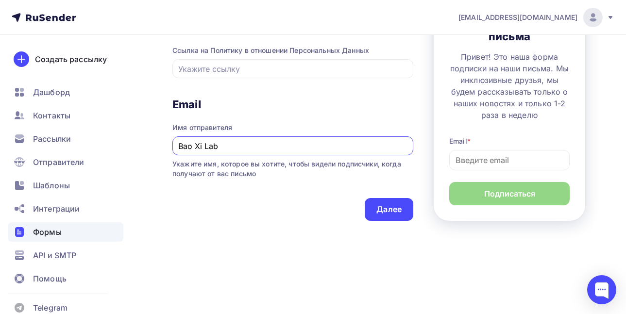
click at [276, 144] on input "Bao Xi Lab" at bounding box center [293, 146] width 230 height 12
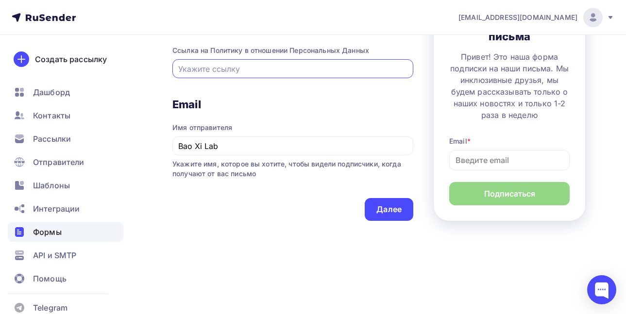
click at [257, 71] on input "text" at bounding box center [293, 69] width 230 height 12
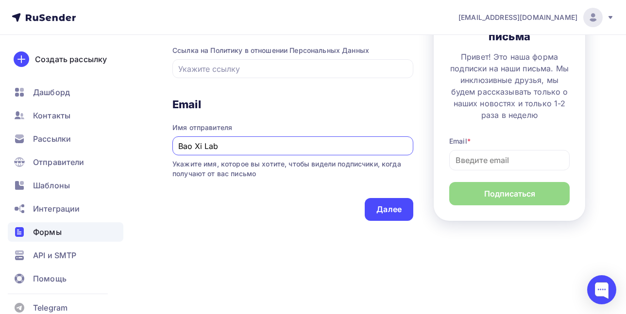
drag, startPoint x: 254, startPoint y: 149, endPoint x: 170, endPoint y: 152, distance: 85.0
type input "FR Tech"
click at [316, 105] on h3 "Email" at bounding box center [292, 105] width 241 height 14
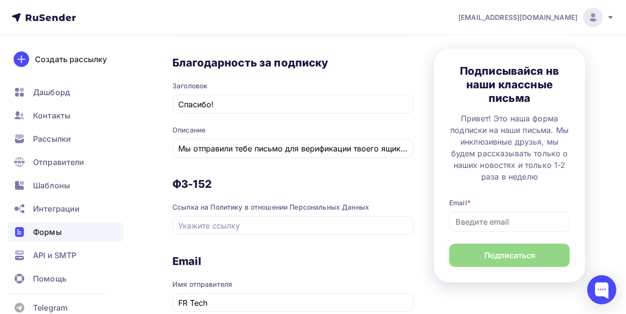
scroll to position [417, 0]
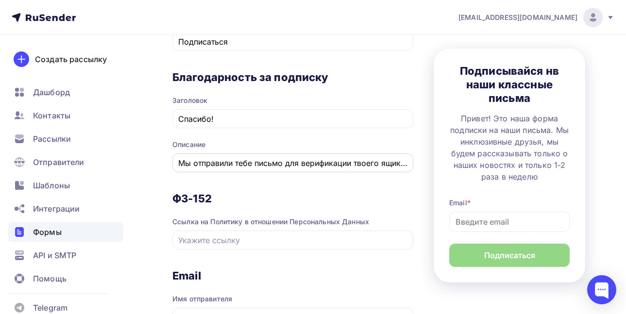
click at [368, 165] on input "Мы отправили тебе письмо для верификации твоего ящика. Загляни туда и верифицир…" at bounding box center [293, 163] width 230 height 12
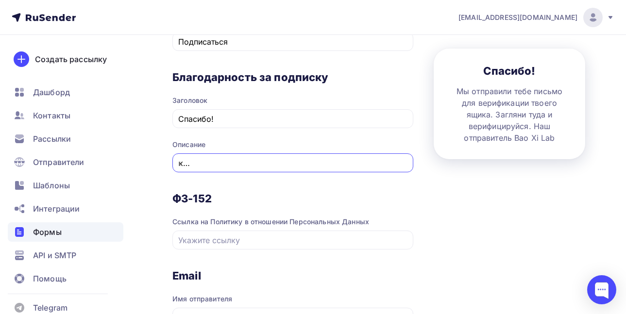
scroll to position [0, 233]
drag, startPoint x: 297, startPoint y: 163, endPoint x: 452, endPoint y: 174, distance: 155.9
click at [452, 174] on div "1 Контент 2 Поля формы 3 Дизайн Тип формы Выберите способ установки формы Встро…" at bounding box center [378, 51] width 413 height 735
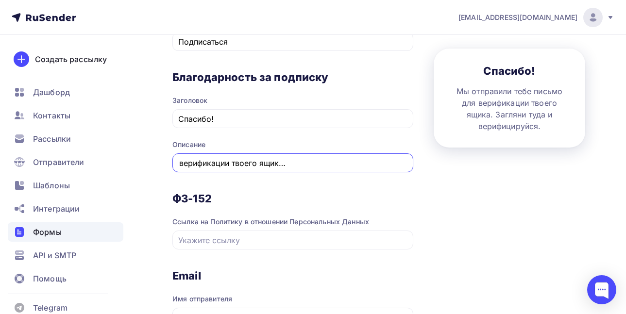
type input "Мы отправили тебе письмо для верификации твоего ящика. Загляни туда и верифицир…"
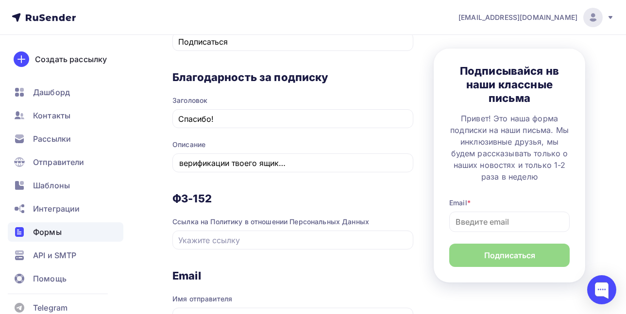
scroll to position [0, 0]
click at [601, 214] on div "Назад Форма подписчиков Форма подписчиков Список: Новости от Инклюзивные друзья…" at bounding box center [313, 52] width 626 height 868
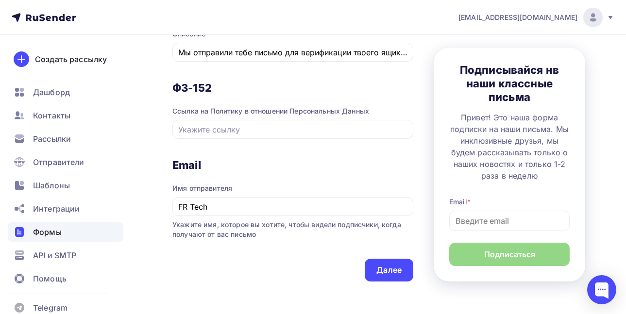
scroll to position [526, 0]
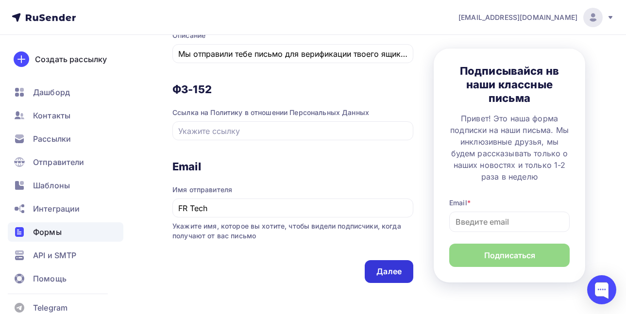
click at [398, 267] on div "Далее" at bounding box center [388, 271] width 25 height 11
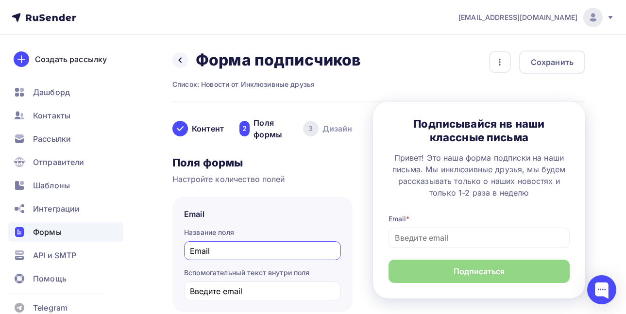
click at [178, 132] on icon at bounding box center [180, 129] width 8 height 8
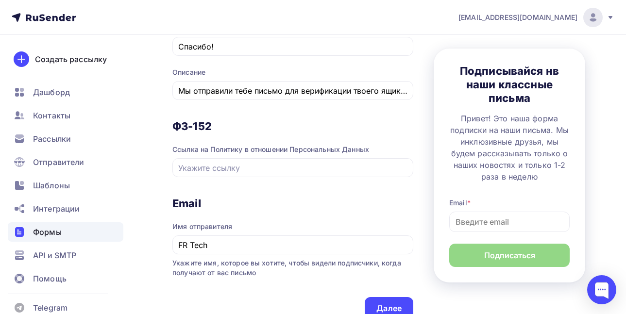
scroll to position [494, 0]
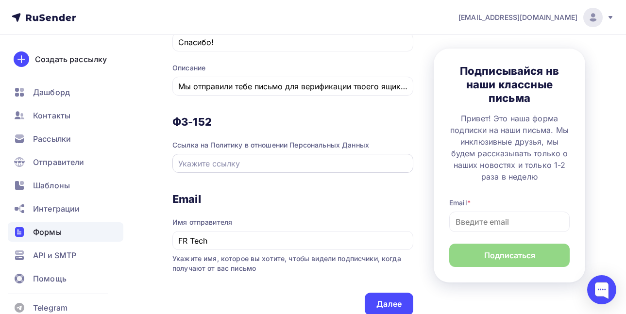
click at [301, 166] on input "text" at bounding box center [293, 164] width 230 height 12
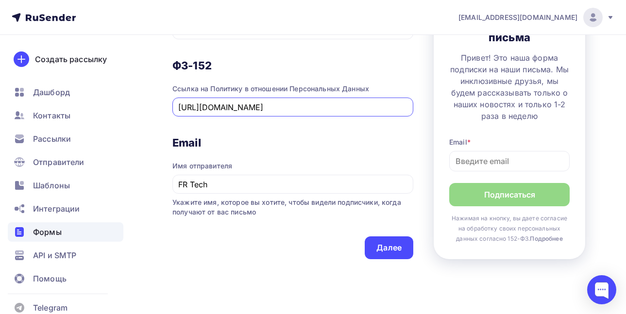
scroll to position [553, 0]
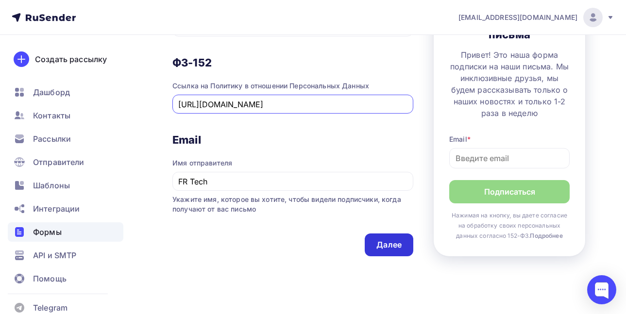
type input "https://kiosk.frincl.ru/email-ppl"
click at [385, 247] on div "Далее" at bounding box center [388, 244] width 25 height 11
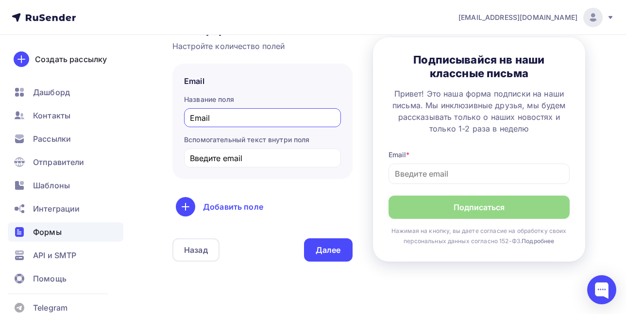
scroll to position [138, 0]
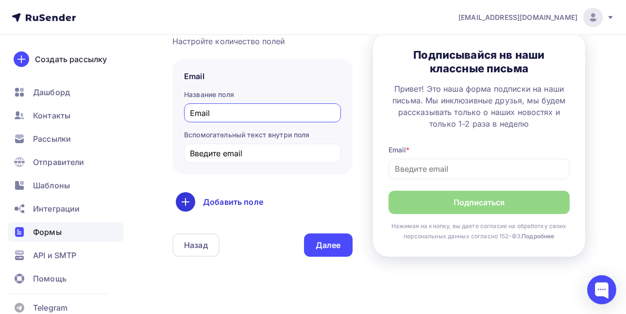
click at [240, 196] on div "Добавить поле" at bounding box center [262, 201] width 173 height 19
click at [188, 232] on link "Имя" at bounding box center [206, 232] width 56 height 19
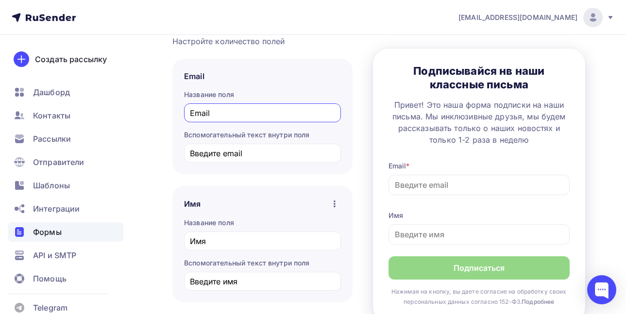
scroll to position [302, 0]
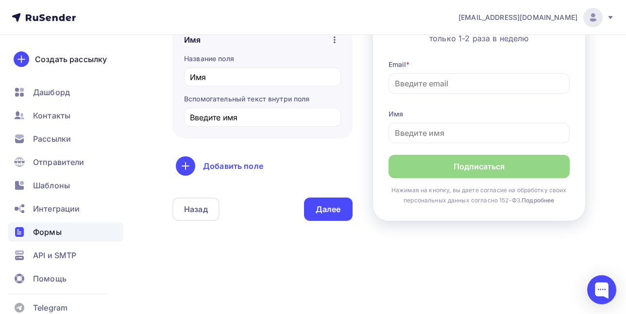
click at [332, 36] on icon "button" at bounding box center [335, 40] width 12 height 12
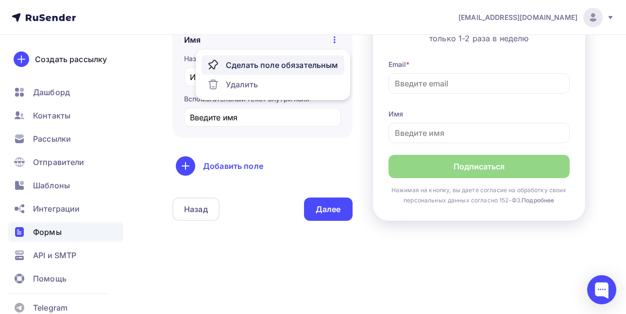
click at [302, 68] on div "Сделать поле обязательным" at bounding box center [272, 65] width 131 height 12
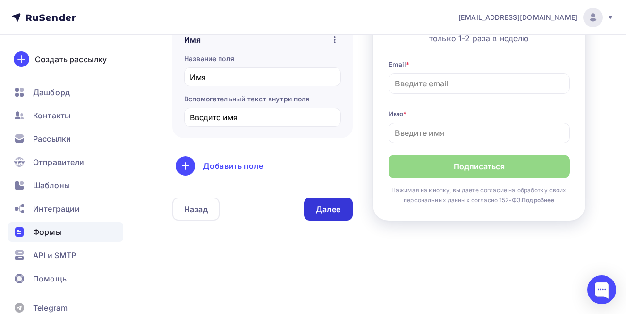
click at [325, 206] on div "Далее" at bounding box center [328, 209] width 25 height 11
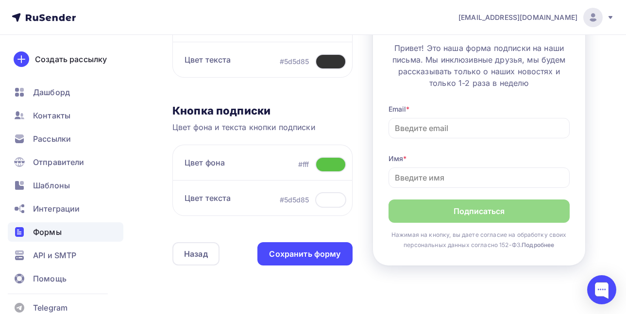
scroll to position [391, 0]
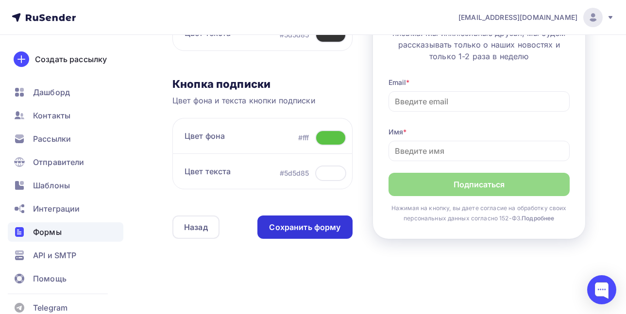
click at [310, 230] on div "Сохранить форму" at bounding box center [304, 227] width 71 height 11
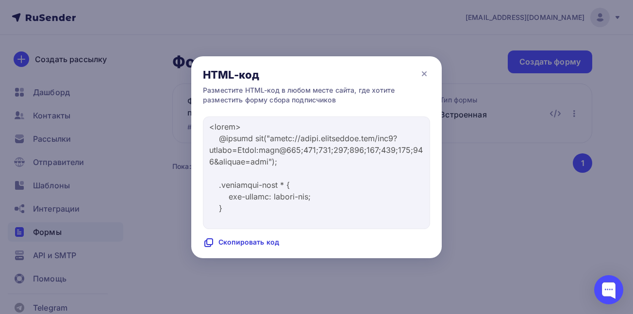
click at [260, 242] on div "Скопировать код" at bounding box center [241, 243] width 76 height 12
click at [484, 97] on div at bounding box center [316, 157] width 633 height 314
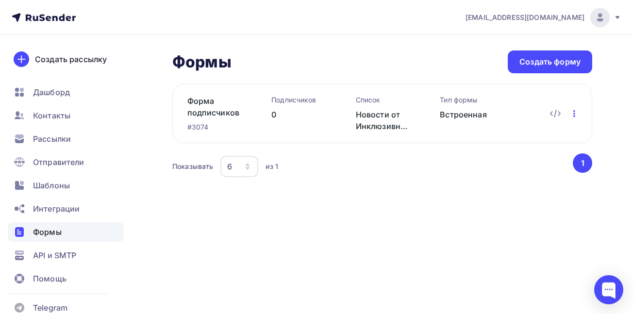
click at [576, 117] on icon "button" at bounding box center [575, 114] width 12 height 12
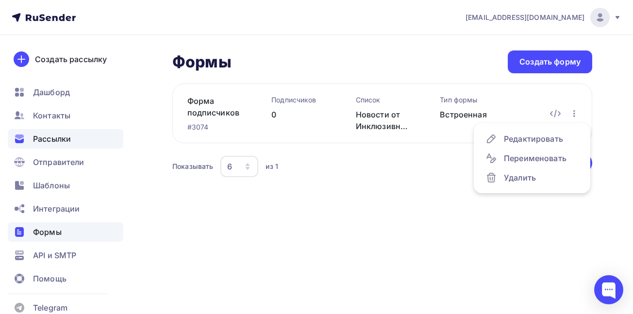
click at [60, 131] on div "Рассылки" at bounding box center [66, 138] width 116 height 19
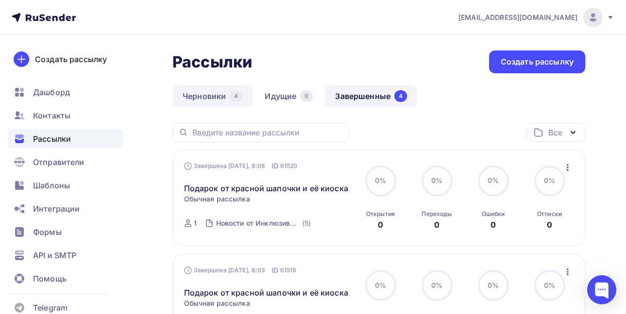
click at [230, 102] on link "Черновики 4" at bounding box center [212, 96] width 80 height 22
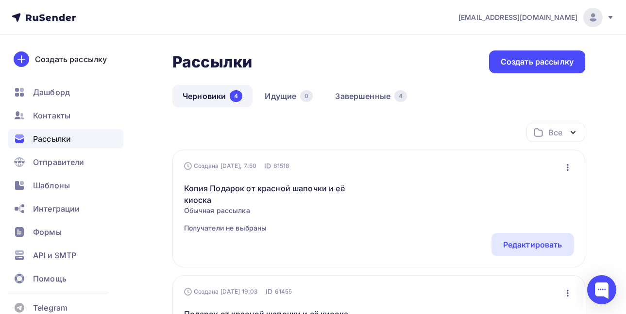
click at [565, 170] on icon "button" at bounding box center [568, 168] width 12 height 12
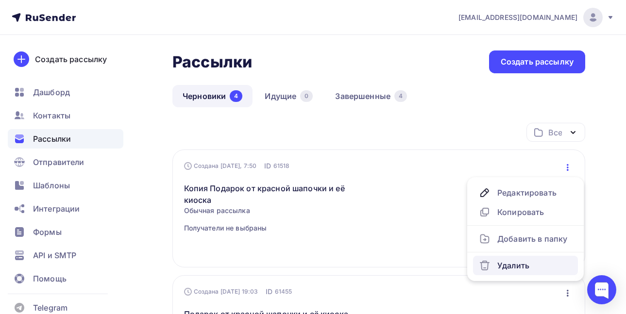
click at [512, 267] on div "Удалить" at bounding box center [525, 266] width 93 height 12
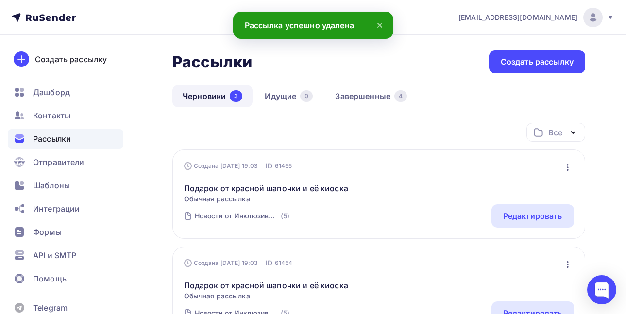
click at [563, 166] on icon "button" at bounding box center [568, 168] width 12 height 12
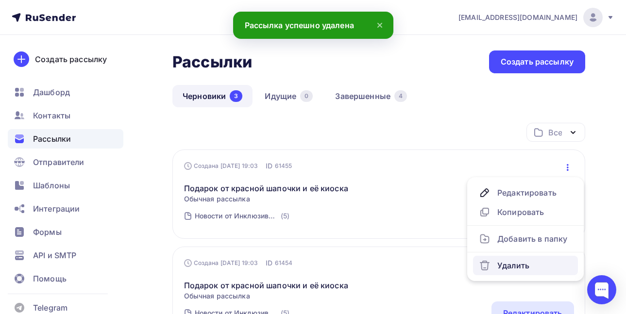
click at [513, 262] on div "Удалить" at bounding box center [525, 266] width 93 height 12
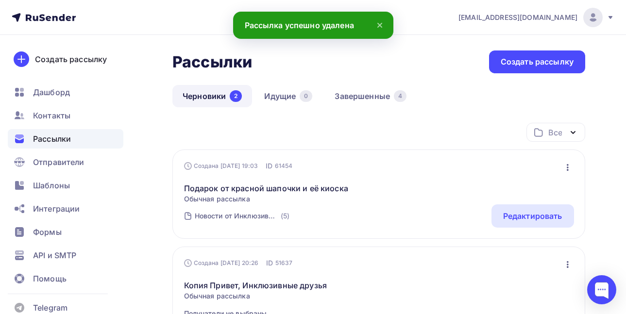
click at [568, 166] on icon "button" at bounding box center [568, 168] width 12 height 12
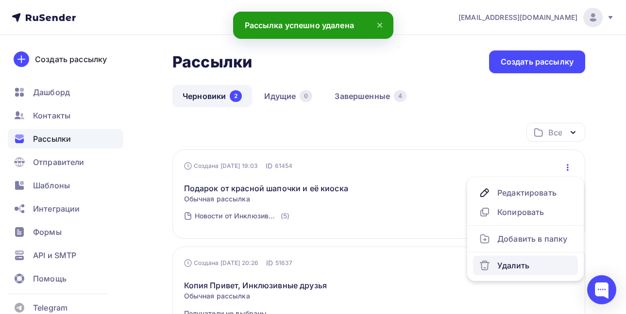
click at [516, 270] on div "Удалить" at bounding box center [525, 266] width 93 height 12
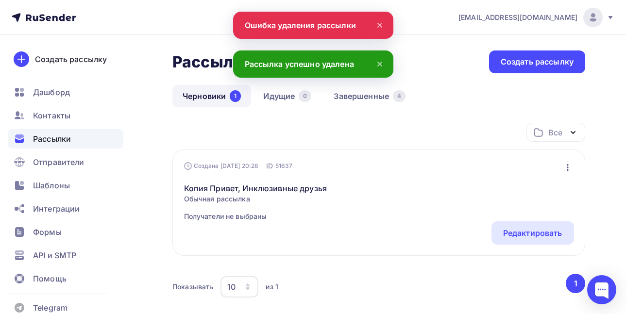
click at [569, 169] on icon "button" at bounding box center [568, 168] width 12 height 12
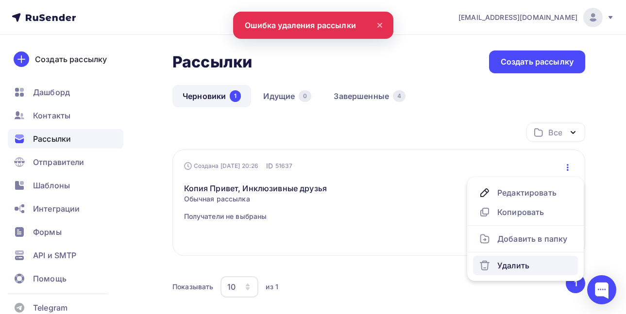
click at [511, 261] on div "Удалить" at bounding box center [525, 266] width 93 height 12
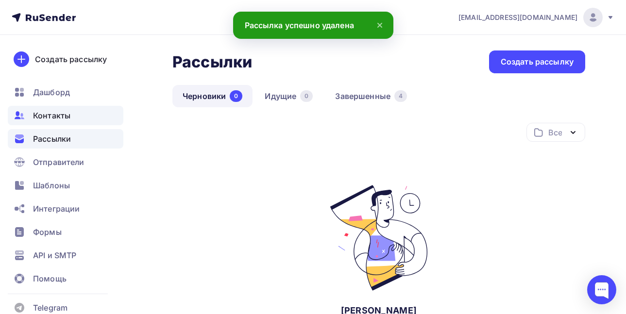
click at [70, 121] on div "Контакты" at bounding box center [66, 115] width 116 height 19
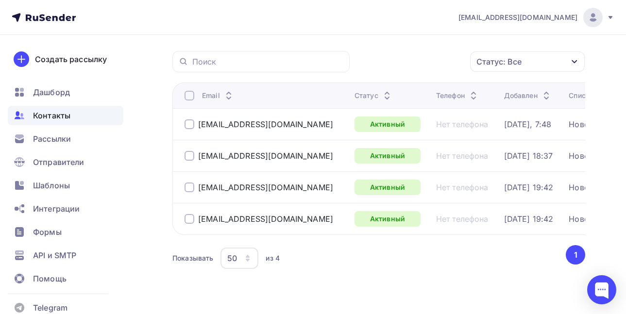
scroll to position [15, 0]
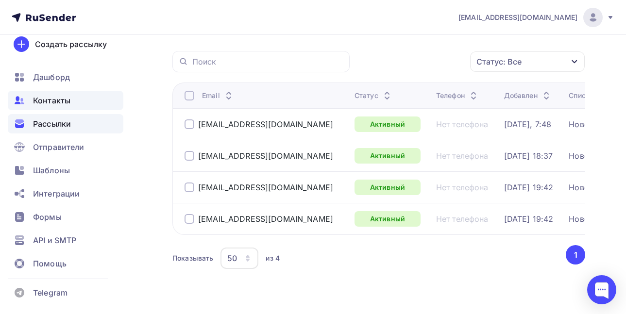
click at [70, 126] on span "Рассылки" at bounding box center [52, 124] width 38 height 12
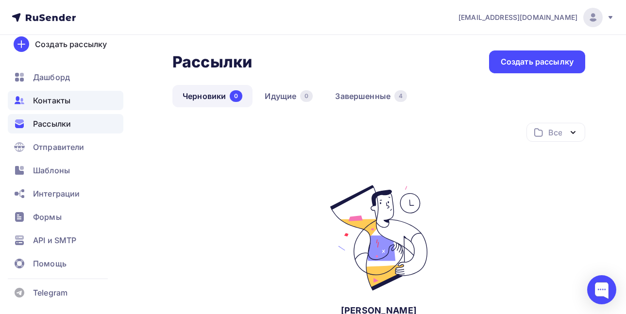
click at [61, 99] on span "Контакты" at bounding box center [51, 101] width 37 height 12
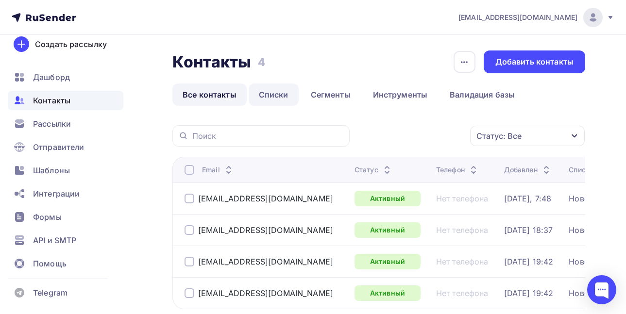
click at [284, 97] on link "Списки" at bounding box center [274, 95] width 50 height 22
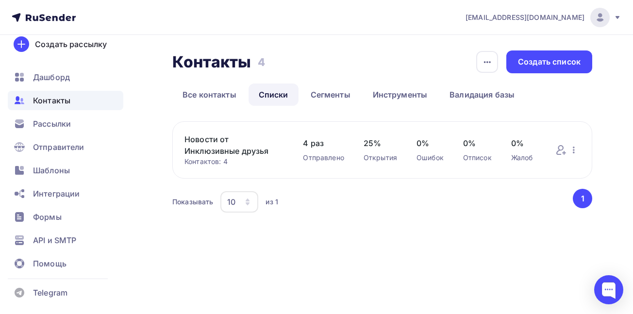
click at [533, 77] on div "Контакты Контакты 4 4 История импорта Создать список Все контакты Списки Сегмен…" at bounding box center [382, 78] width 420 height 55
click at [530, 59] on div "Создать список" at bounding box center [549, 61] width 63 height 11
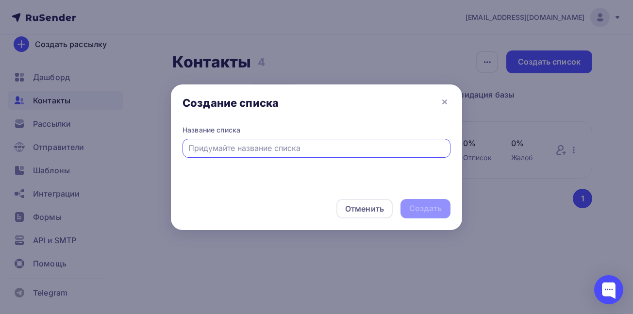
click at [348, 149] on input "text" at bounding box center [316, 148] width 257 height 12
type input "красная шапочка и её киоск"
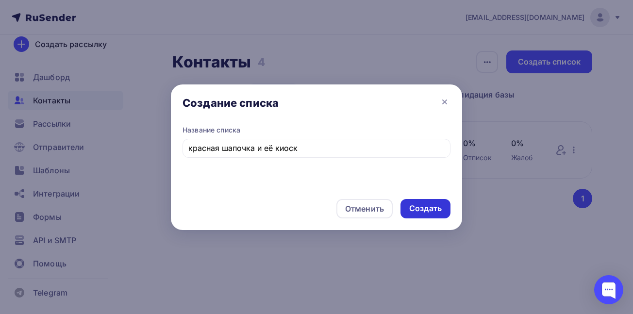
click at [439, 209] on div "Создать" at bounding box center [425, 208] width 33 height 11
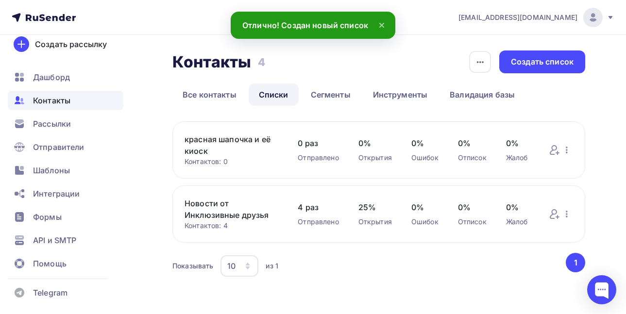
click at [223, 140] on link "красная шапочка и её киоск" at bounding box center [232, 145] width 94 height 23
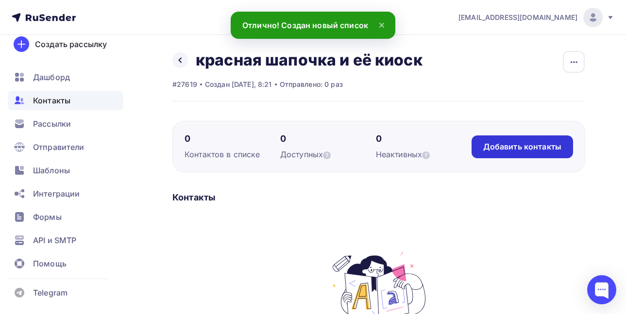
click at [522, 153] on div "Добавить контакты" at bounding box center [523, 147] width 102 height 23
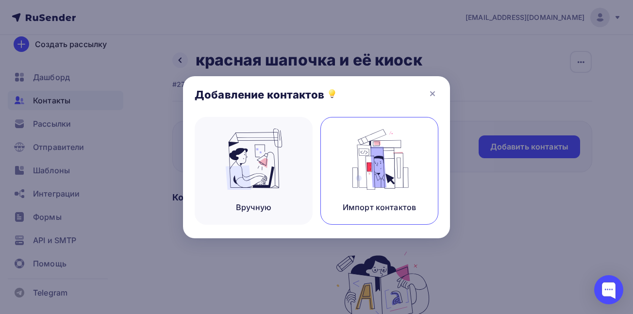
click at [399, 164] on img at bounding box center [379, 159] width 65 height 61
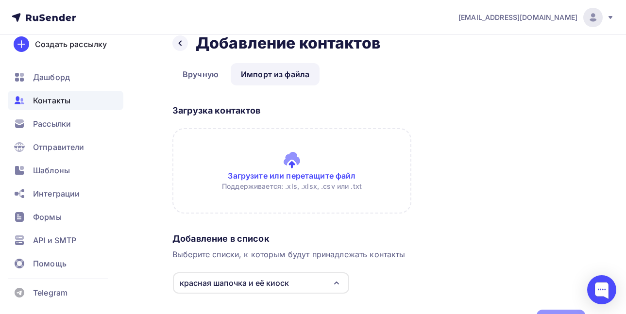
scroll to position [8, 0]
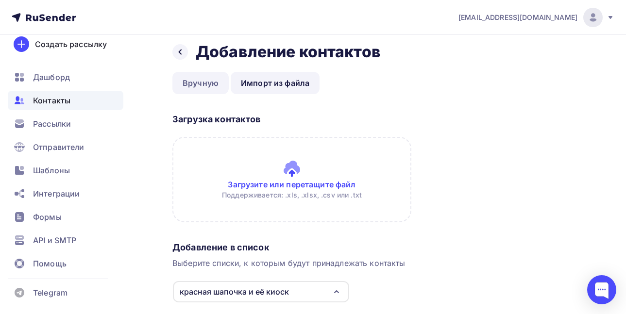
click at [200, 78] on link "Вручную" at bounding box center [200, 83] width 56 height 22
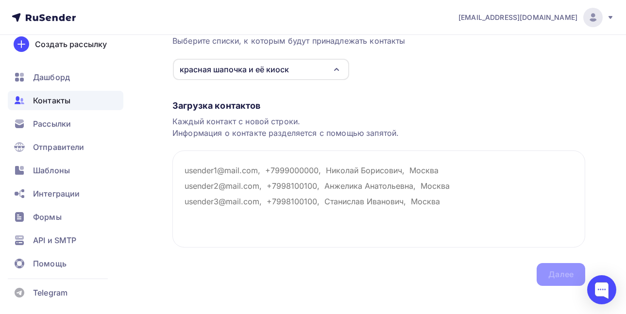
scroll to position [113, 0]
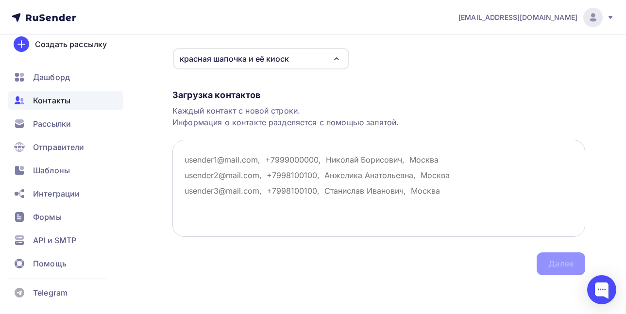
click at [220, 158] on textarea at bounding box center [378, 188] width 413 height 97
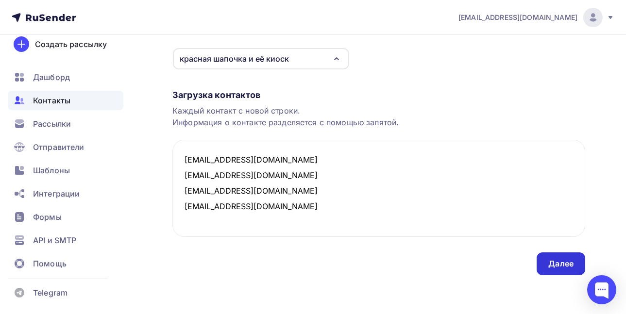
type textarea "dm@frincl.ru hudabada123@gmail.com cordiemeow@gmail.com ev@frincl.ru"
click at [558, 266] on div "Далее" at bounding box center [560, 263] width 25 height 11
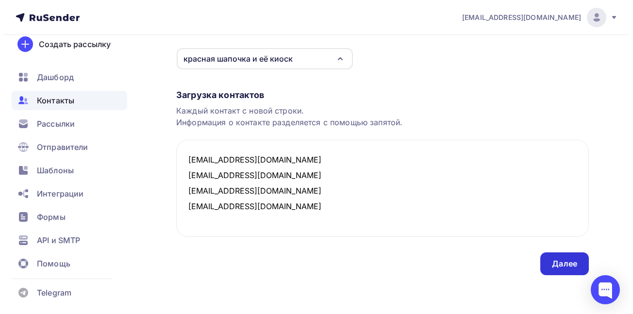
scroll to position [0, 0]
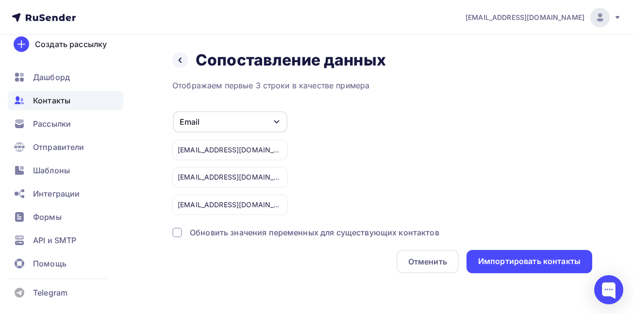
click at [617, 115] on div "Назад Сопоставление данных Сопоставление данных Отображаем первые 3 строки в ка…" at bounding box center [316, 173] width 633 height 277
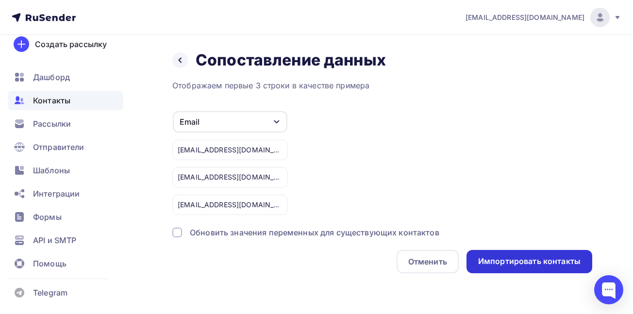
click at [542, 269] on div "Импортировать контакты" at bounding box center [530, 261] width 126 height 23
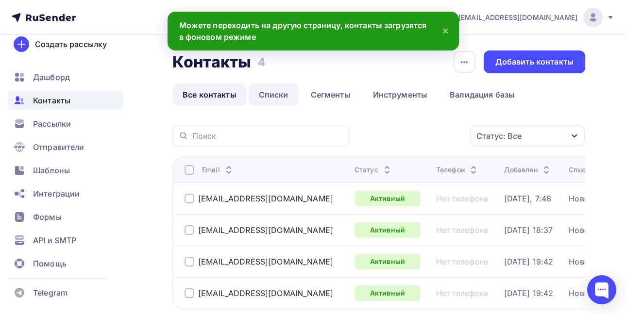
click at [281, 97] on link "Списки" at bounding box center [274, 95] width 50 height 22
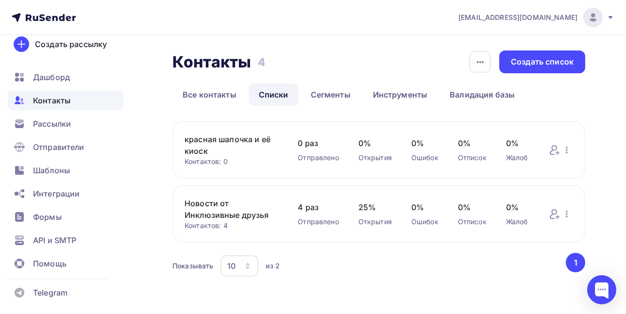
click at [232, 138] on link "красная шапочка и её киоск" at bounding box center [232, 145] width 94 height 23
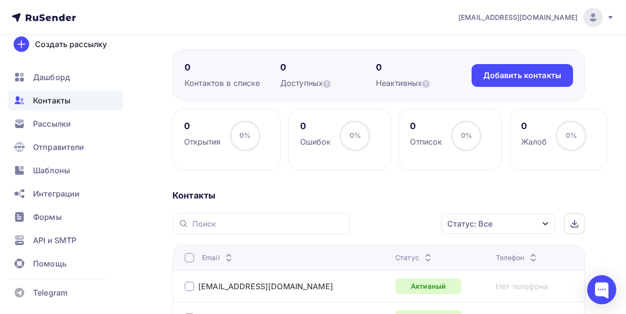
scroll to position [50, 0]
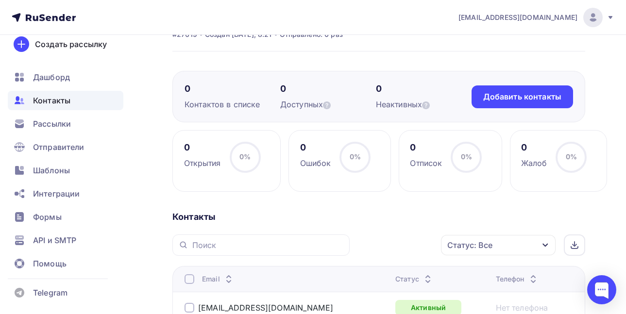
click at [68, 104] on span "Контакты" at bounding box center [51, 101] width 37 height 12
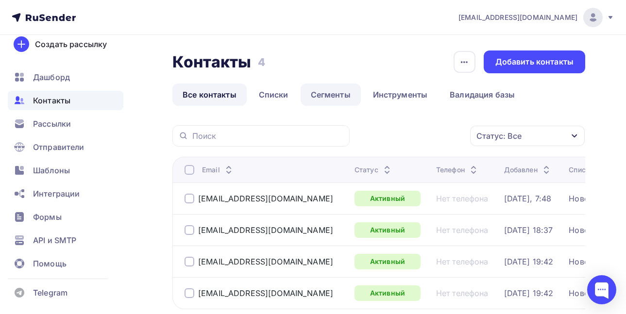
click at [333, 101] on link "Сегменты" at bounding box center [331, 95] width 60 height 22
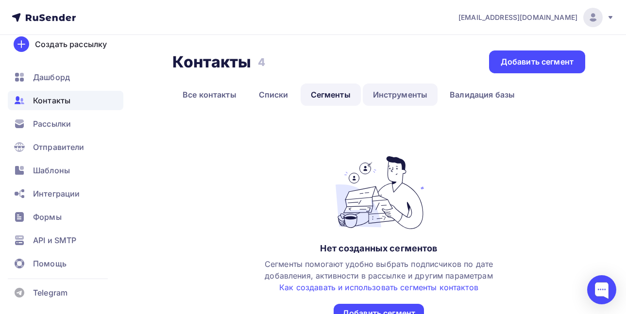
click at [398, 98] on link "Инструменты" at bounding box center [400, 95] width 75 height 22
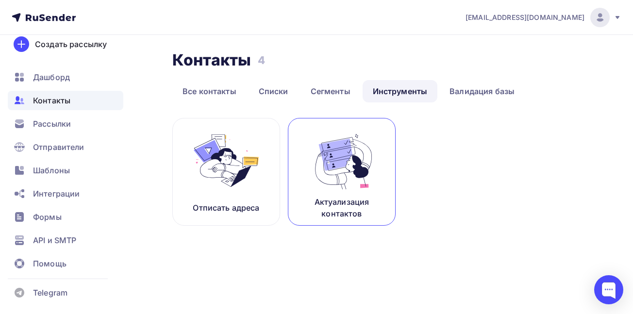
click at [371, 159] on img at bounding box center [341, 160] width 65 height 61
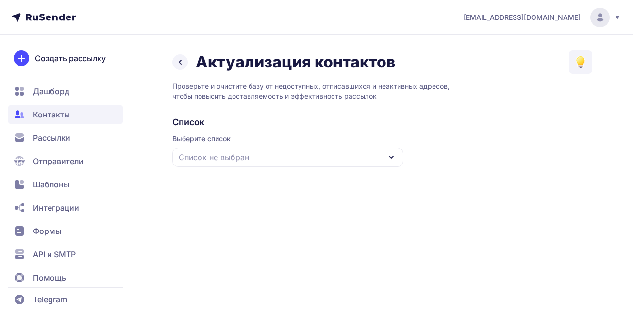
click at [371, 159] on div "Список не выбран" at bounding box center [287, 157] width 231 height 19
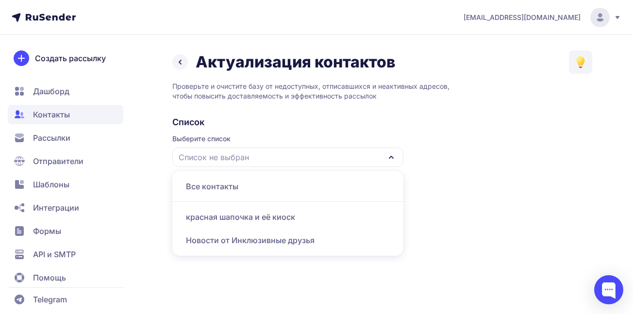
click at [266, 235] on div "Новости от Инклюзивные друзья" at bounding box center [288, 240] width 220 height 23
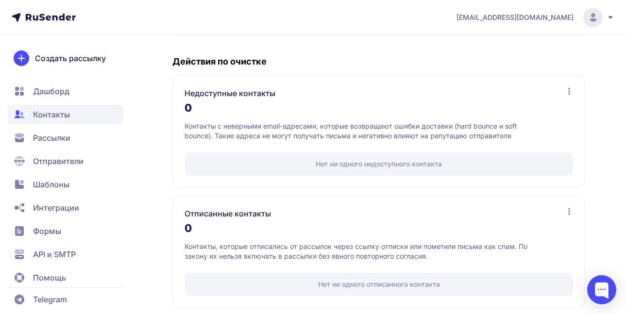
scroll to position [194, 0]
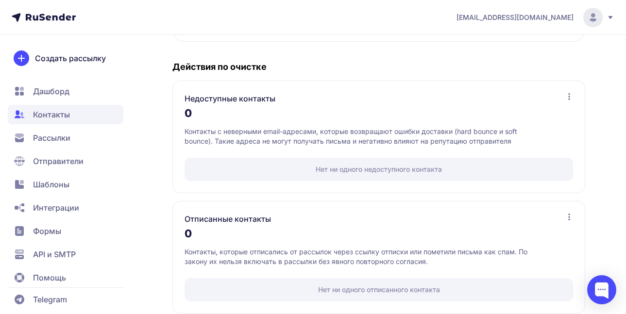
scroll to position [194, 0]
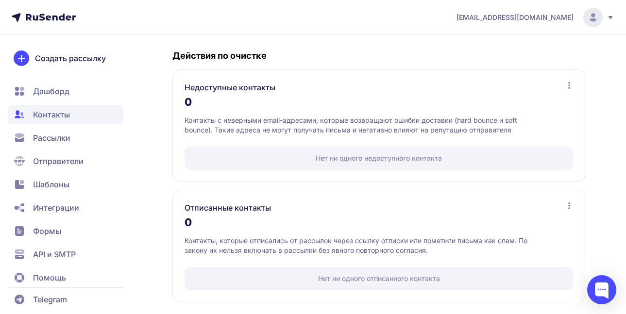
click at [68, 116] on span "Контакты" at bounding box center [51, 115] width 37 height 12
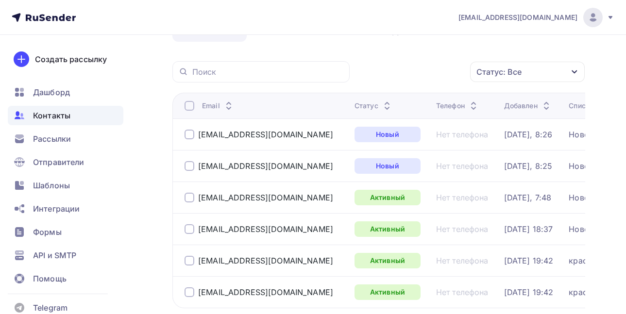
scroll to position [93, 0]
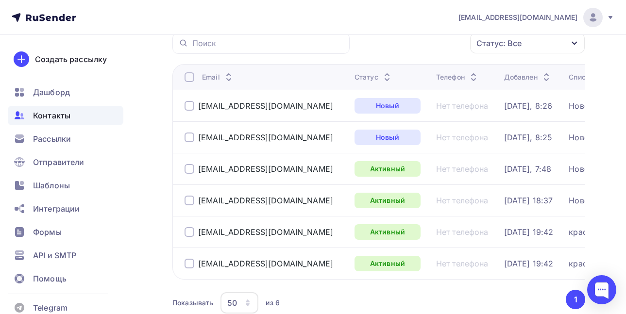
click at [185, 103] on div at bounding box center [190, 106] width 10 height 10
click at [188, 136] on div at bounding box center [190, 138] width 10 height 10
click at [401, 40] on div "Действие" at bounding box center [408, 43] width 105 height 19
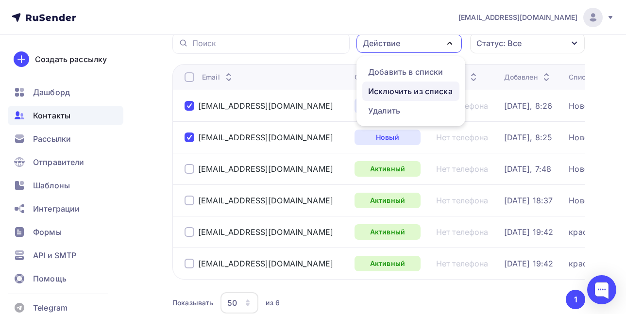
click at [408, 91] on div "Исключить из списка" at bounding box center [410, 91] width 85 height 12
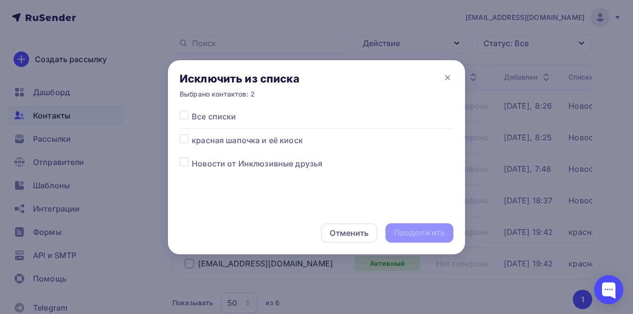
click at [221, 119] on span "Все списки" at bounding box center [214, 117] width 44 height 12
click at [192, 111] on label at bounding box center [192, 111] width 0 height 0
click at [186, 116] on input "checkbox" at bounding box center [184, 115] width 9 height 9
checkbox input "true"
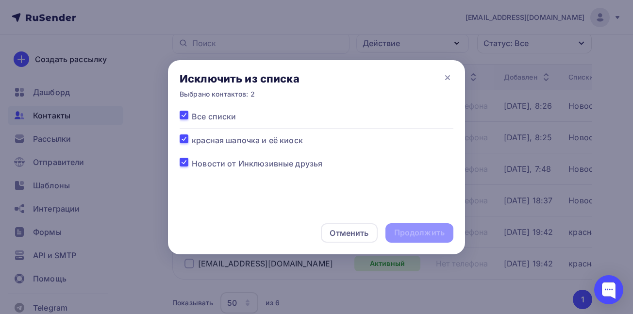
checkbox input "true"
click at [405, 230] on div "Продолжить" at bounding box center [419, 232] width 51 height 11
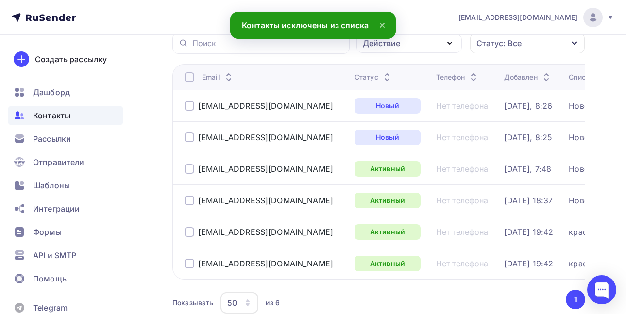
click at [185, 105] on div at bounding box center [190, 106] width 10 height 10
click at [187, 137] on div at bounding box center [190, 138] width 10 height 10
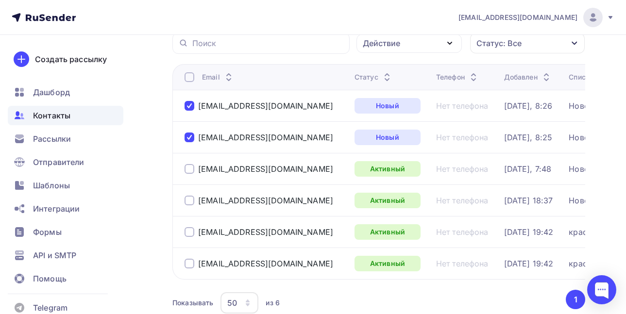
click at [415, 51] on div "Действие" at bounding box center [408, 43] width 105 height 19
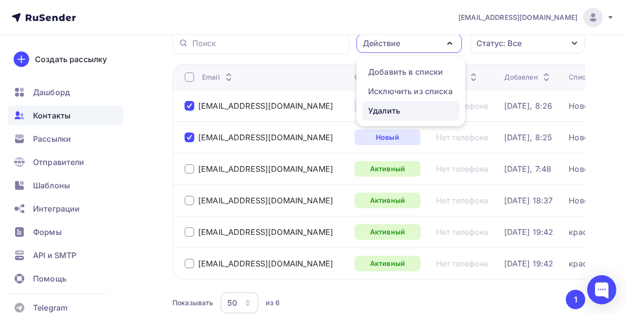
click at [384, 109] on div "Удалить" at bounding box center [384, 111] width 32 height 12
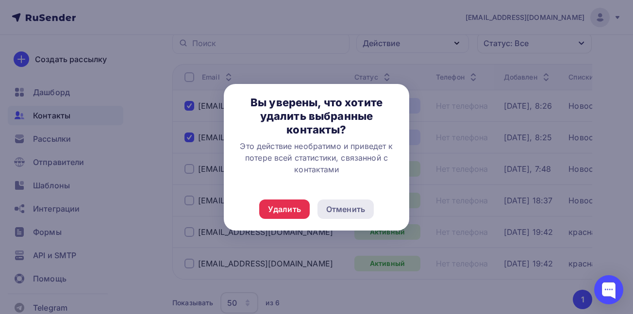
click at [325, 209] on div "Отменить" at bounding box center [346, 209] width 56 height 19
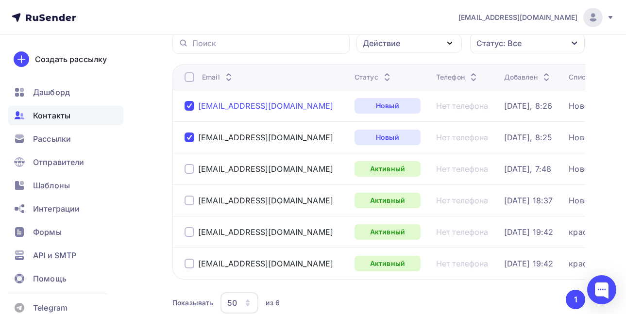
click at [274, 110] on div "[EMAIL_ADDRESS][DOMAIN_NAME]" at bounding box center [265, 106] width 135 height 10
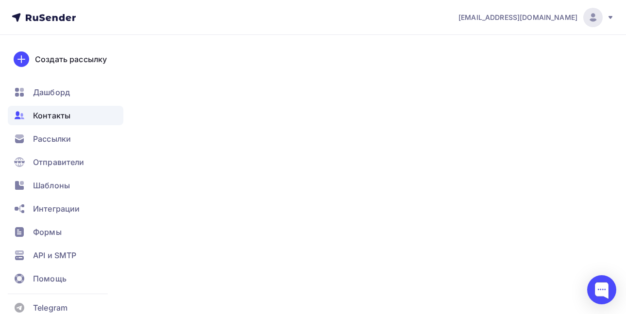
type input "Тифф"
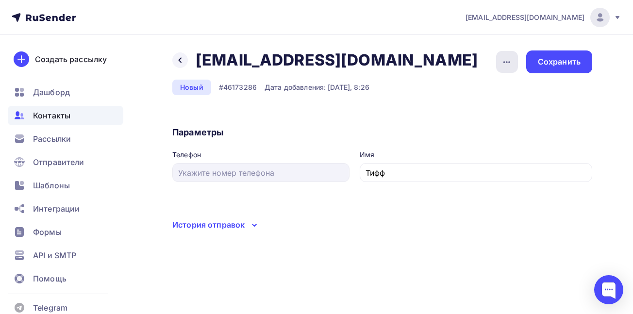
click at [504, 65] on icon "button" at bounding box center [507, 62] width 12 height 12
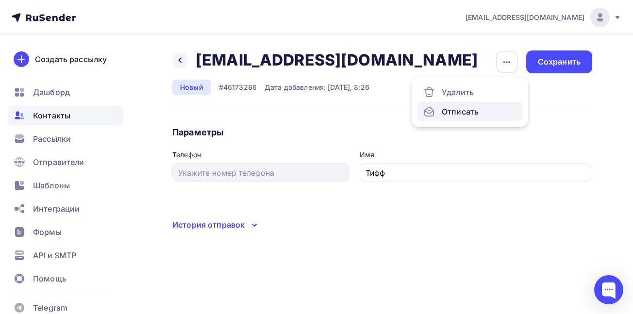
click at [466, 112] on div "Отписать" at bounding box center [470, 112] width 93 height 12
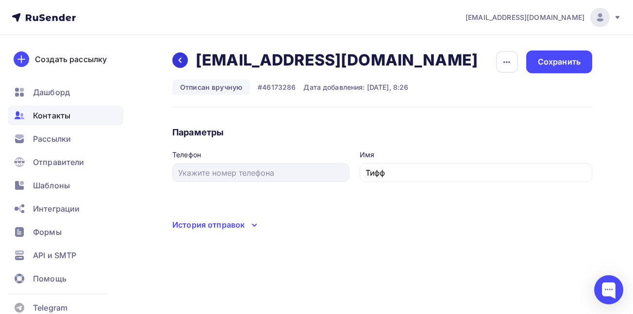
click at [178, 61] on icon at bounding box center [180, 60] width 8 height 8
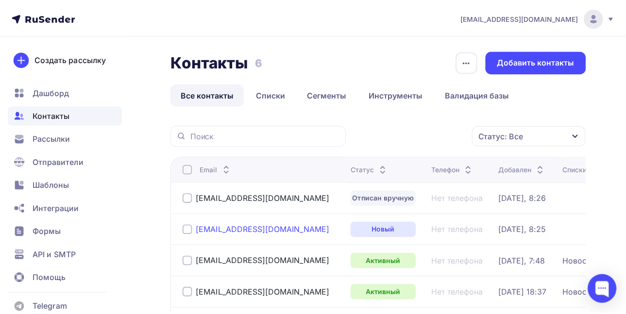
scroll to position [93, 0]
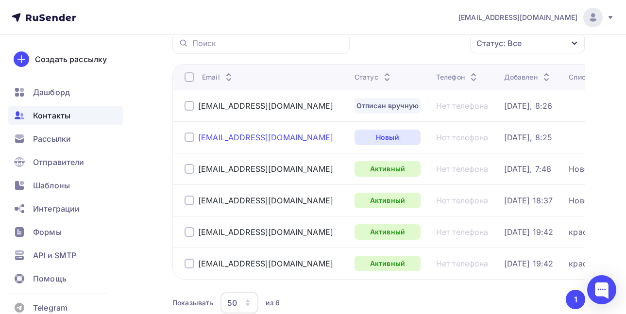
click at [236, 137] on div "[EMAIL_ADDRESS][DOMAIN_NAME]" at bounding box center [265, 138] width 135 height 10
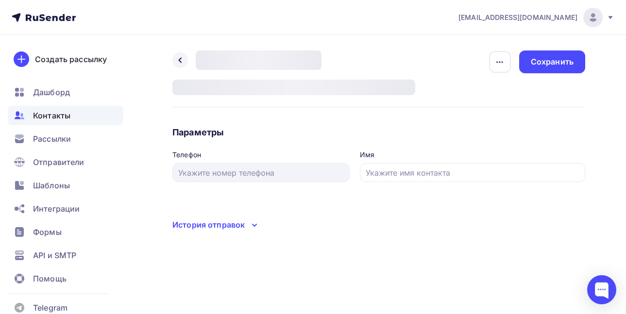
type input "Карола"
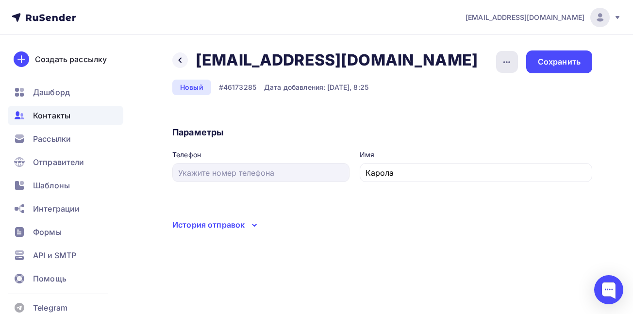
click at [503, 68] on icon "button" at bounding box center [507, 62] width 12 height 12
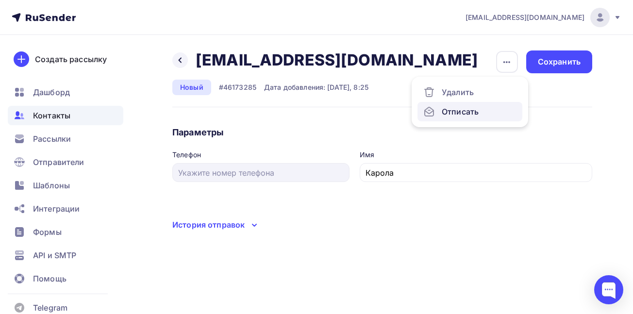
click at [461, 112] on div "Отписать" at bounding box center [470, 112] width 93 height 12
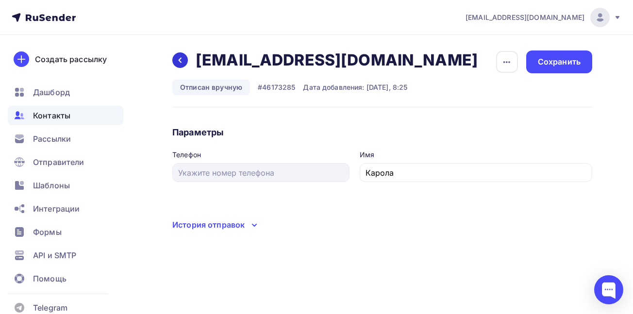
click at [180, 60] on icon at bounding box center [180, 60] width 8 height 8
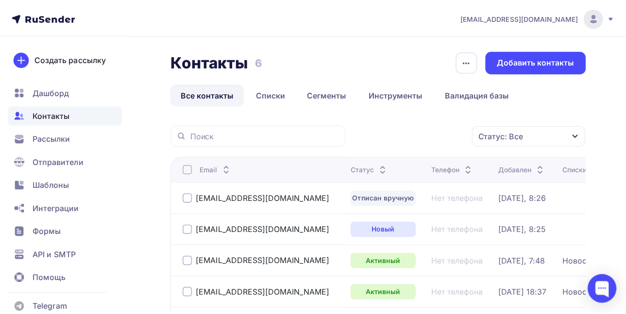
scroll to position [93, 0]
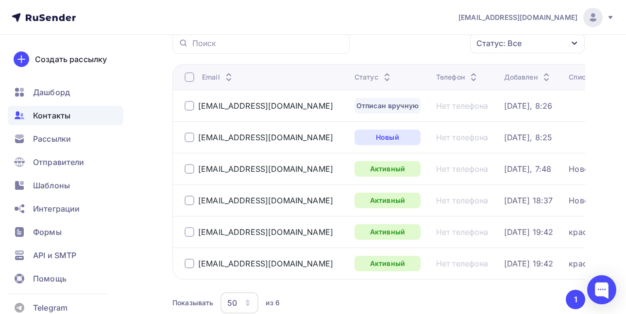
click at [187, 106] on div at bounding box center [190, 106] width 10 height 10
click at [186, 134] on div at bounding box center [190, 138] width 10 height 10
click at [409, 48] on div "Действие" at bounding box center [408, 43] width 105 height 19
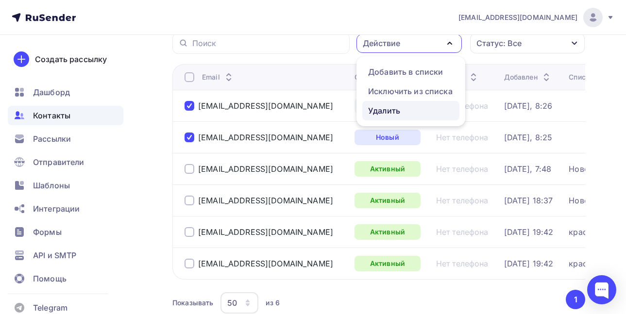
click at [395, 112] on div "Удалить" at bounding box center [384, 111] width 32 height 12
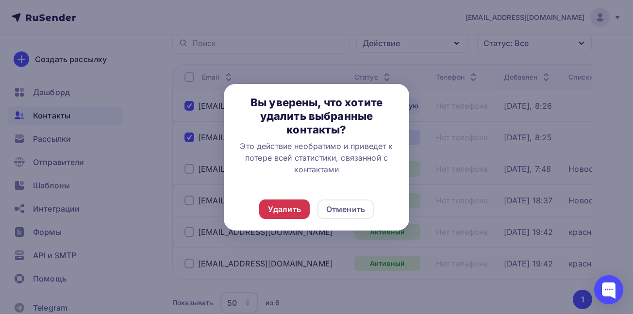
click at [277, 209] on div "Удалить" at bounding box center [284, 209] width 33 height 12
